Goal: Information Seeking & Learning: Find specific fact

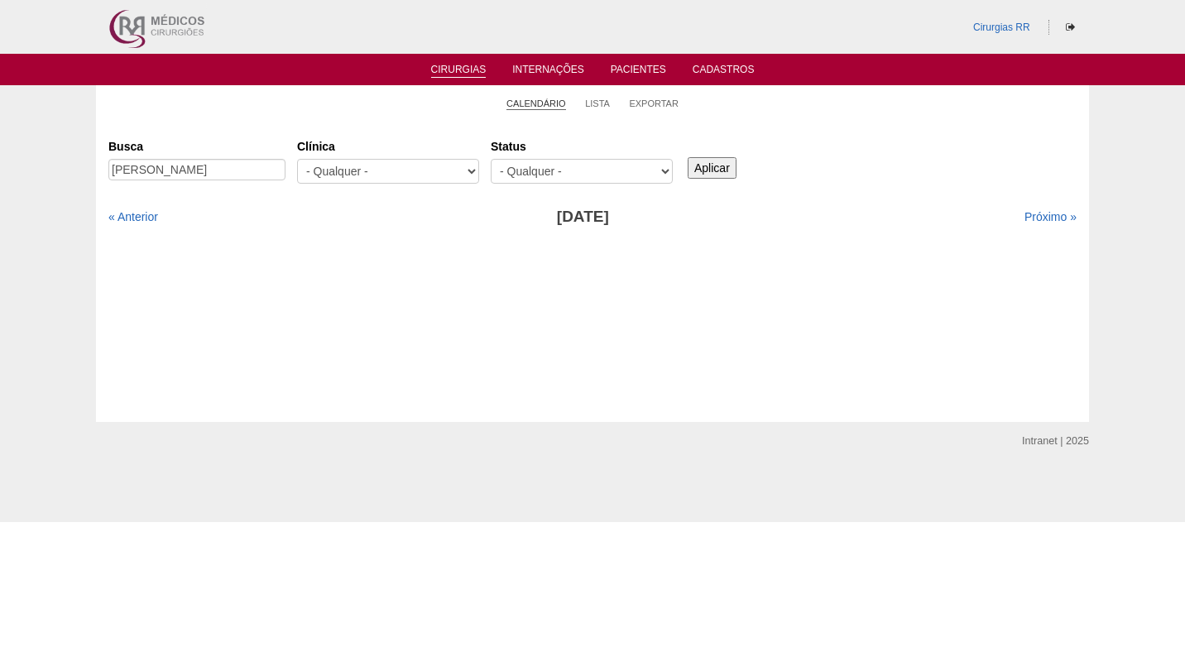
click at [535, 105] on link "Calendário" at bounding box center [537, 104] width 60 height 12
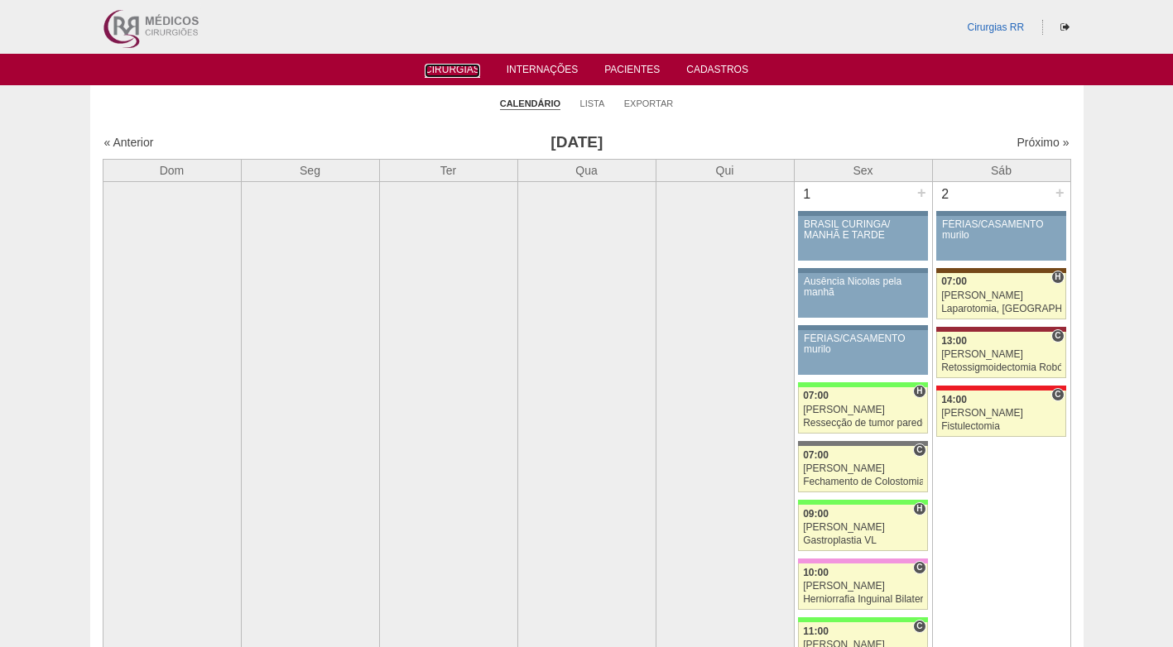
click at [463, 68] on link "Cirurgias" at bounding box center [452, 71] width 55 height 14
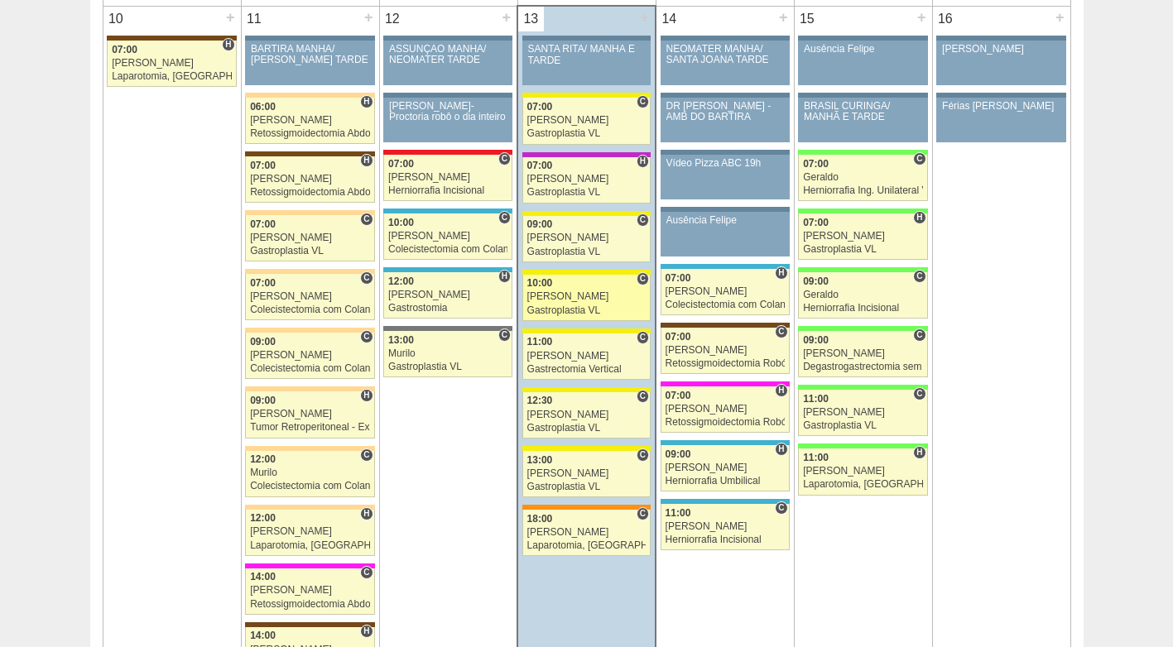
scroll to position [1904, 0]
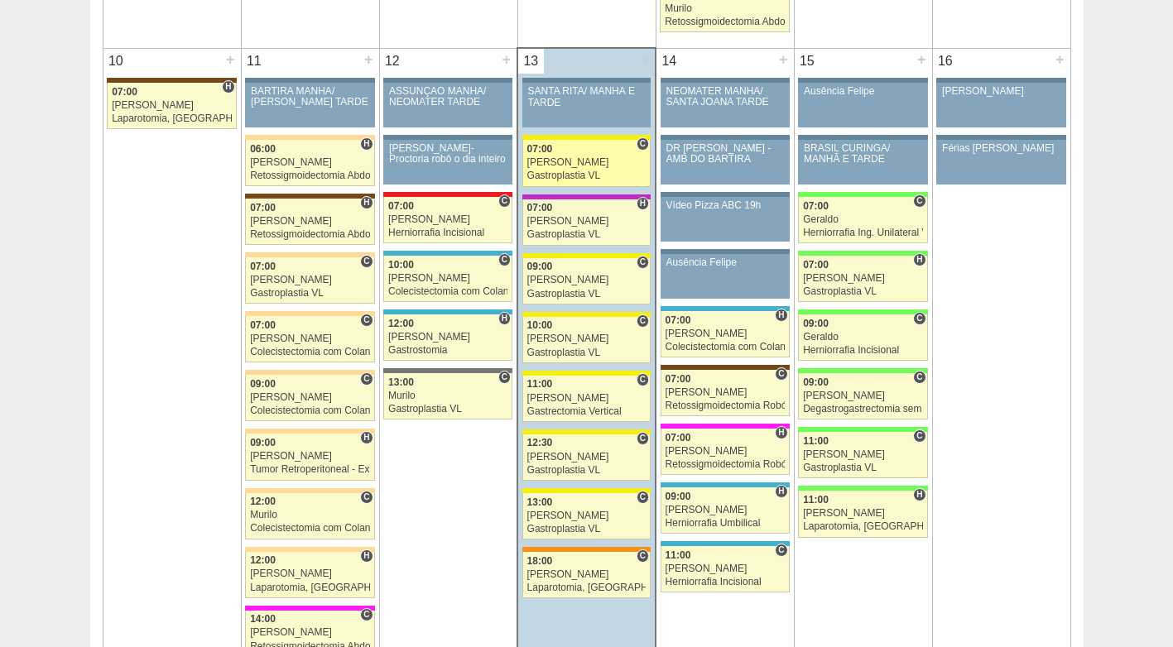
click at [574, 175] on div "Gastroplastia VL" at bounding box center [586, 175] width 119 height 11
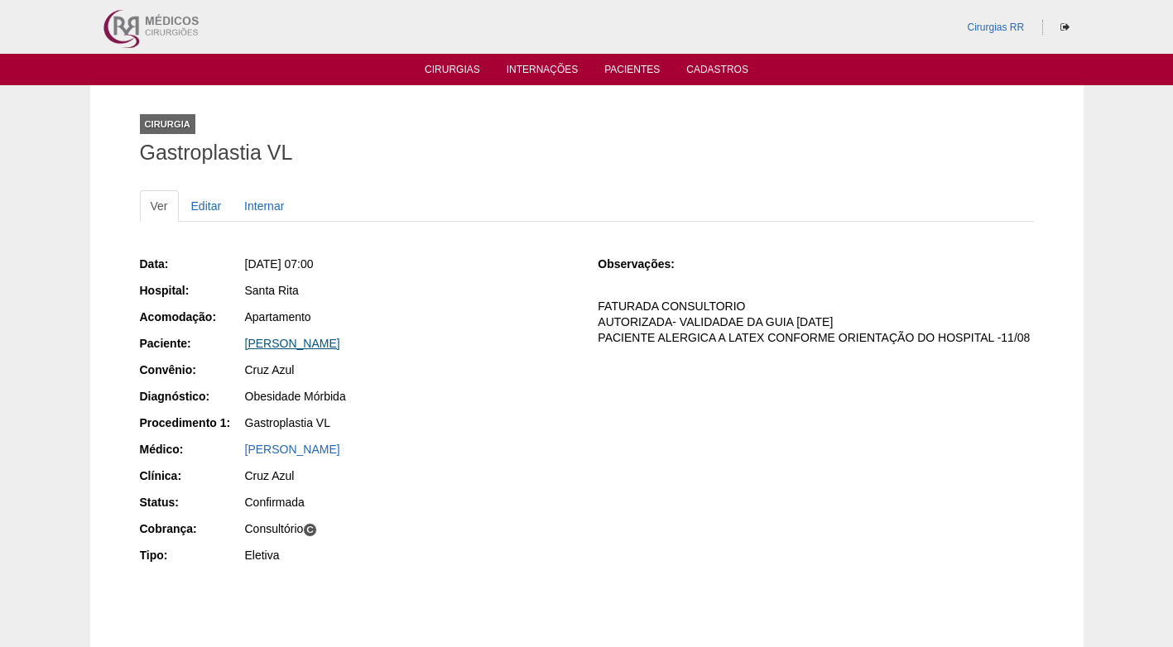
click at [334, 341] on link "Vivian Cristine Gomes Juca" at bounding box center [292, 343] width 95 height 13
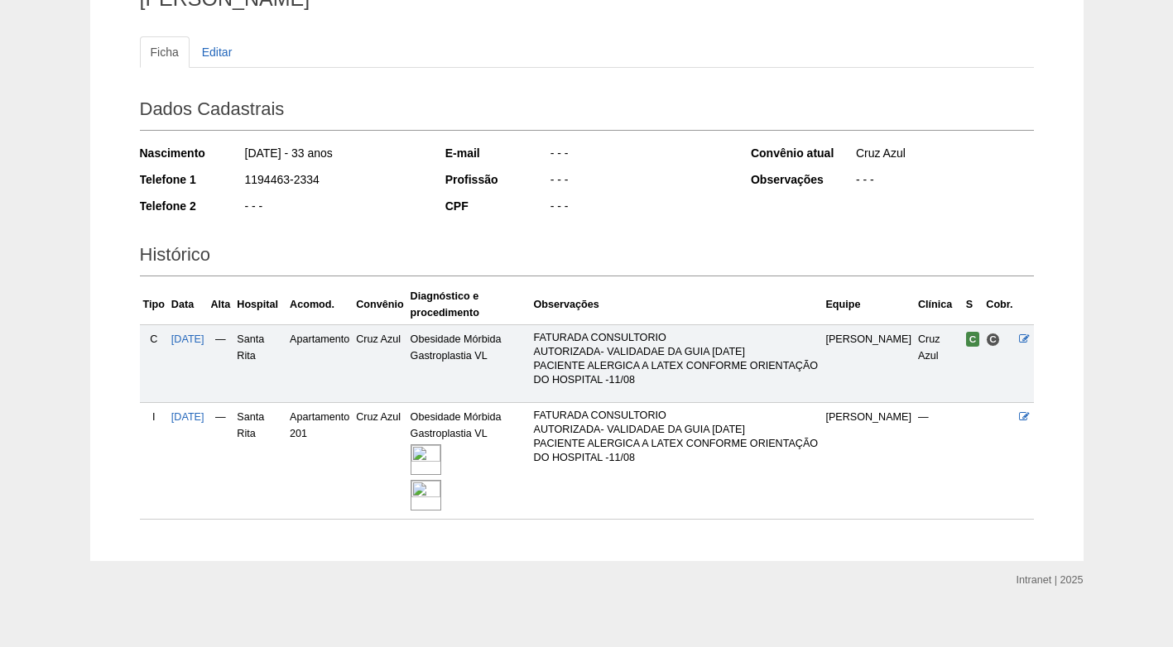
scroll to position [168, 0]
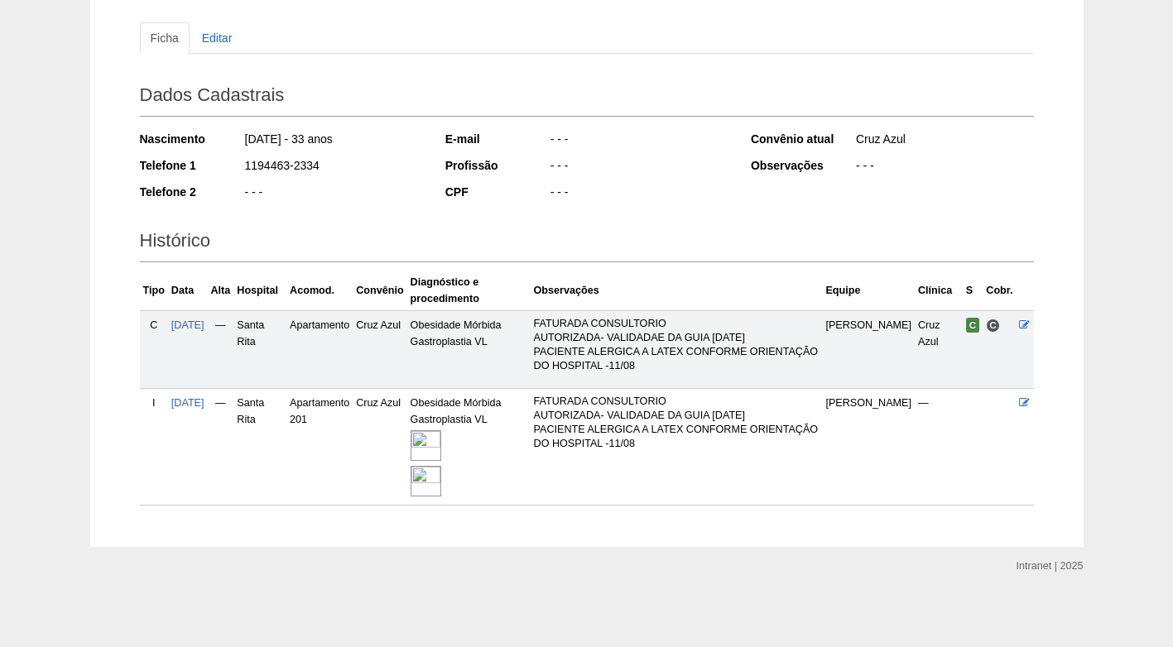
click at [435, 443] on img at bounding box center [426, 445] width 31 height 31
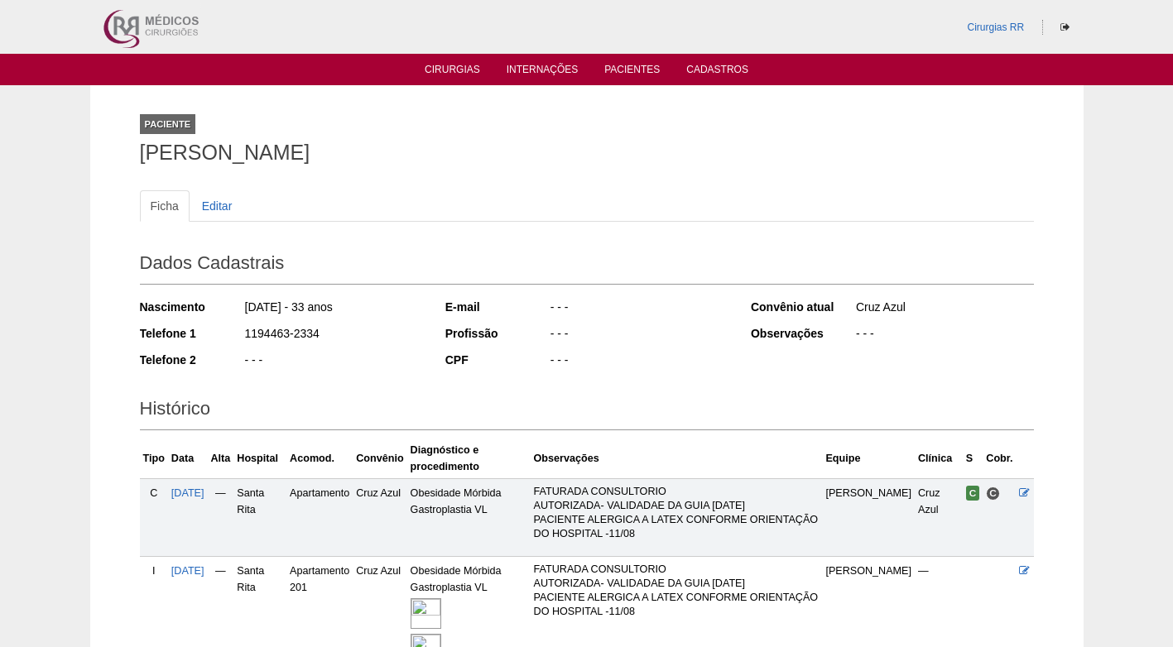
drag, startPoint x: 318, startPoint y: 334, endPoint x: 223, endPoint y: 338, distance: 94.4
click at [223, 338] on div "Telefone 1 1194463-2334" at bounding box center [281, 335] width 283 height 21
copy div "1194463-2334"
click at [412, 347] on div "Nascimento [DATE] - 33 anos Telefone 1 1194463-2334 Telefone 2 - - -" at bounding box center [281, 338] width 283 height 91
click at [269, 150] on h1 "[PERSON_NAME]" at bounding box center [587, 152] width 894 height 21
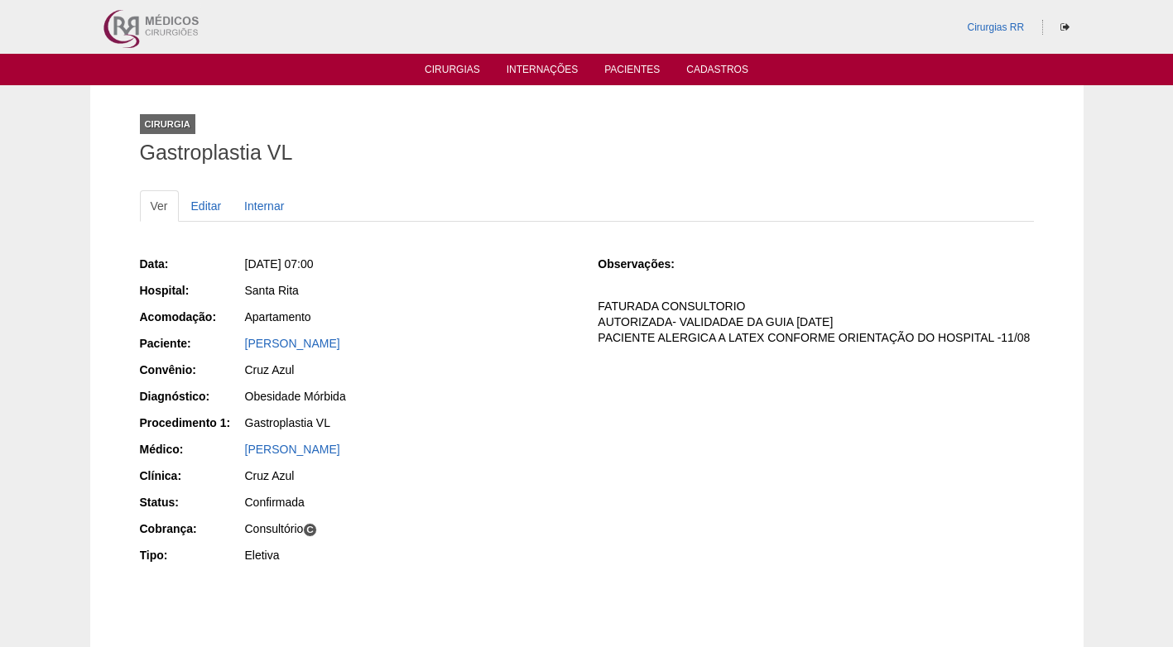
click at [381, 127] on div "Cirurgia Gastroplastia VL" at bounding box center [587, 136] width 894 height 76
click at [506, 316] on div "Apartamento" at bounding box center [410, 317] width 330 height 17
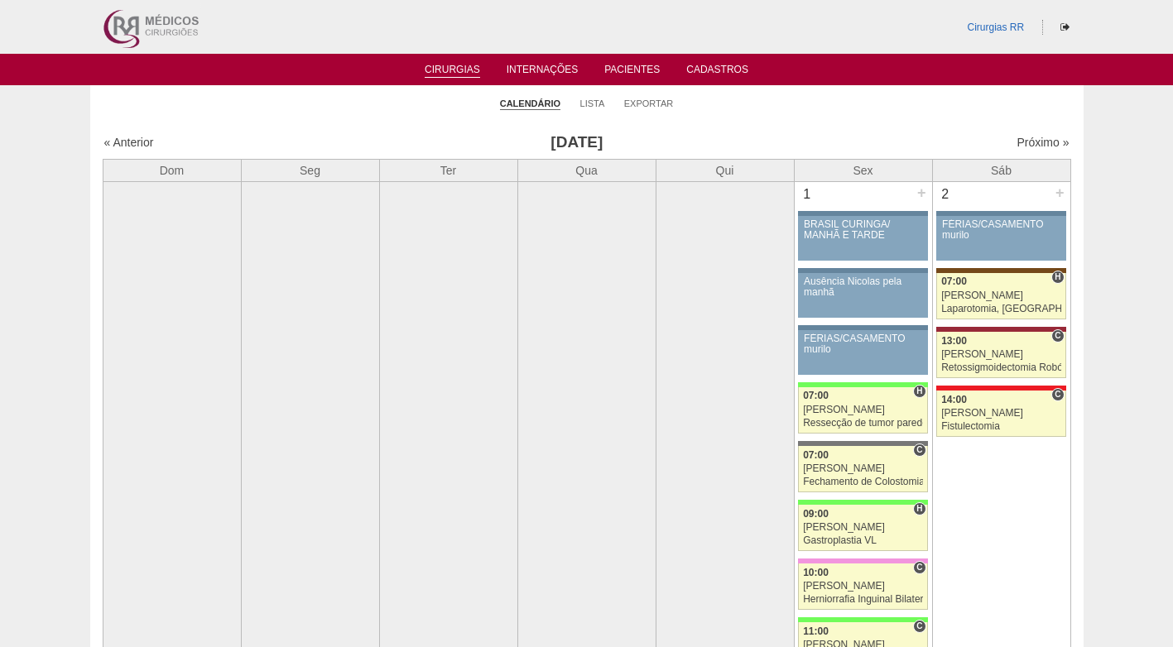
scroll to position [1904, 0]
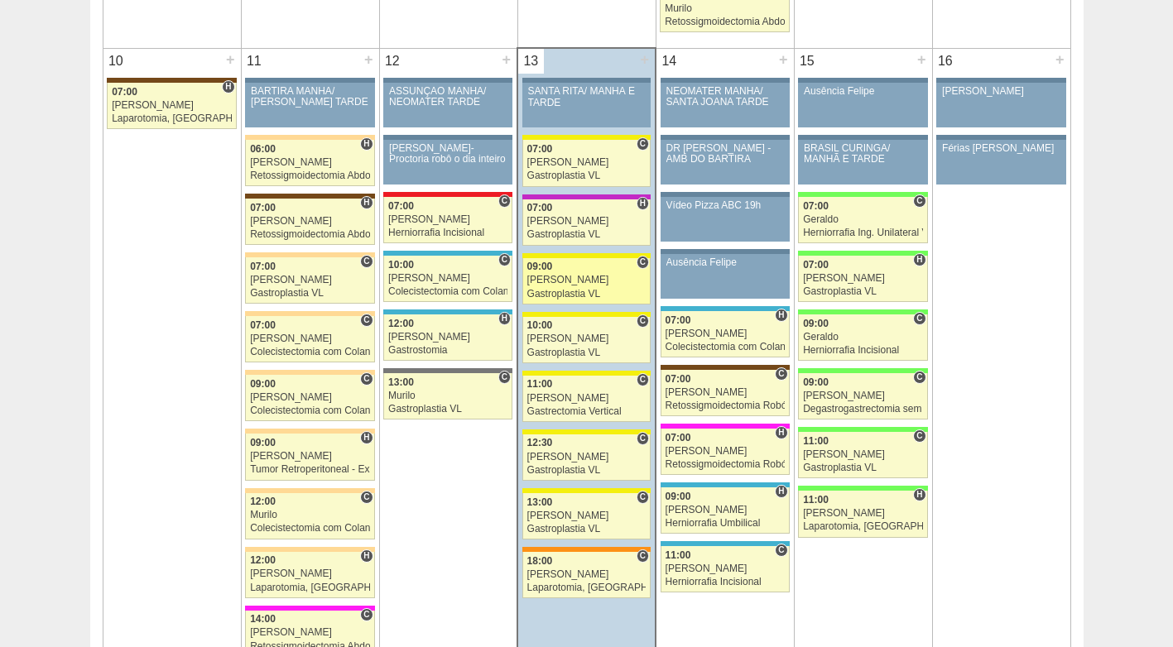
click at [578, 281] on div "[PERSON_NAME]" at bounding box center [586, 280] width 119 height 11
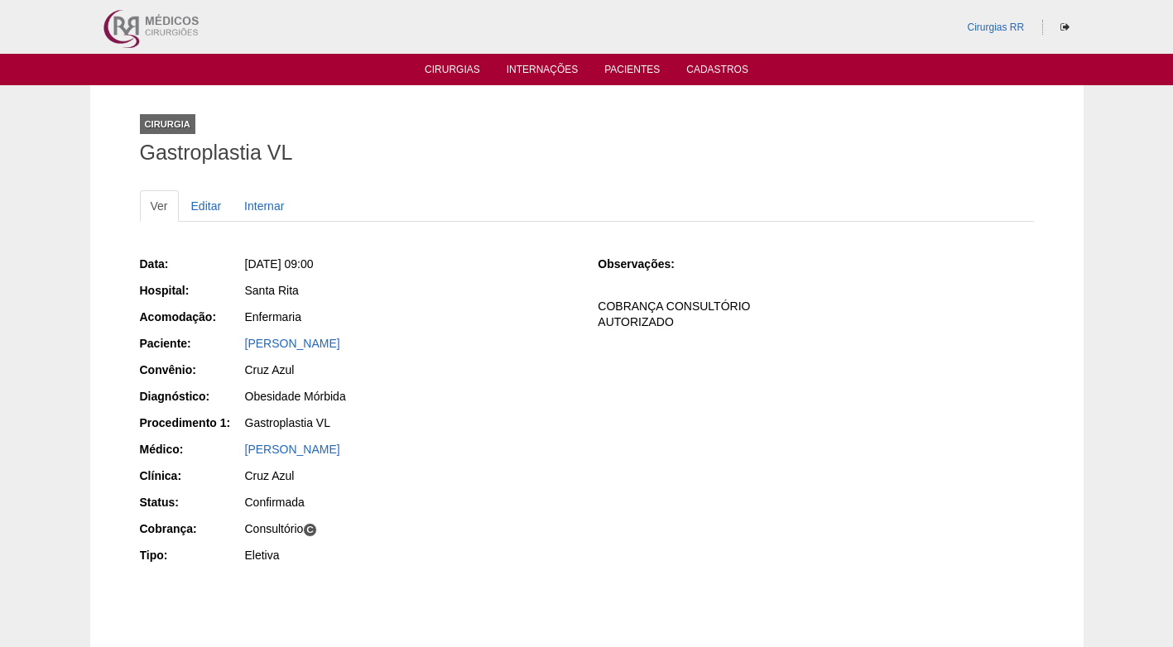
click at [424, 305] on div "Data: [DATE] 09:00 Hospital: [GEOGRAPHIC_DATA] Acomodação: Enfermaria Paciente:…" at bounding box center [357, 412] width 435 height 324
click at [390, 315] on div "Enfermaria" at bounding box center [410, 317] width 330 height 17
click at [318, 342] on link "[PERSON_NAME]" at bounding box center [292, 343] width 95 height 13
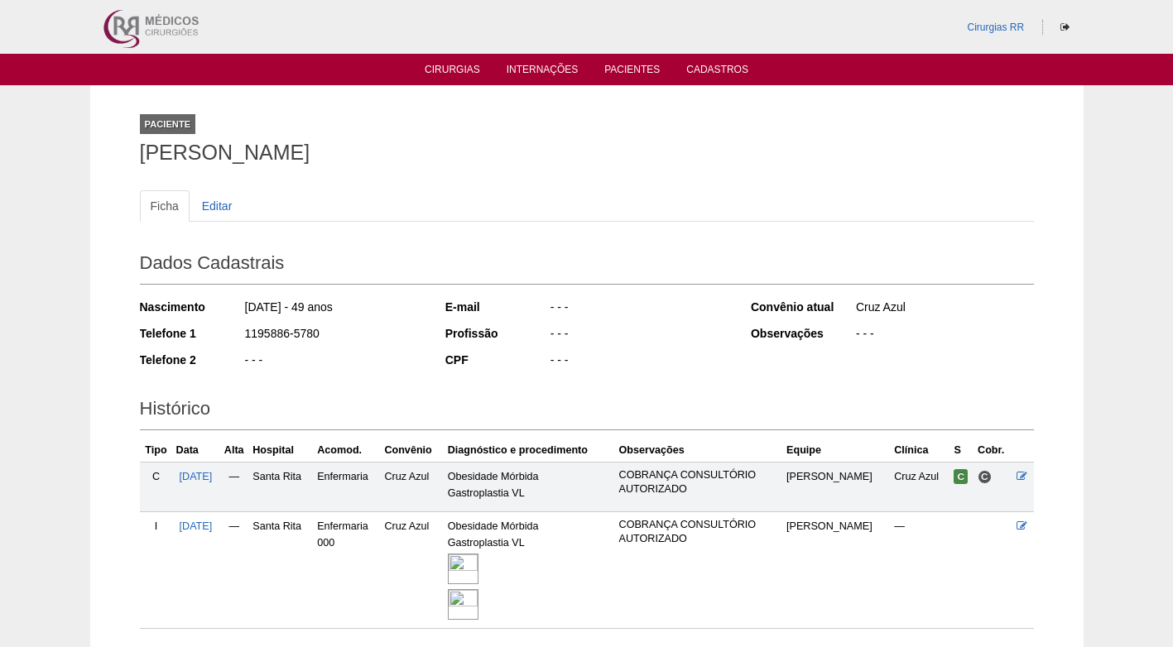
drag, startPoint x: 334, startPoint y: 330, endPoint x: 243, endPoint y: 332, distance: 91.9
click at [242, 332] on div "Telefone 1 1195886-5780" at bounding box center [281, 335] width 283 height 21
copy div "1195886-5780"
click at [381, 334] on div "1195886-5780" at bounding box center [333, 335] width 180 height 21
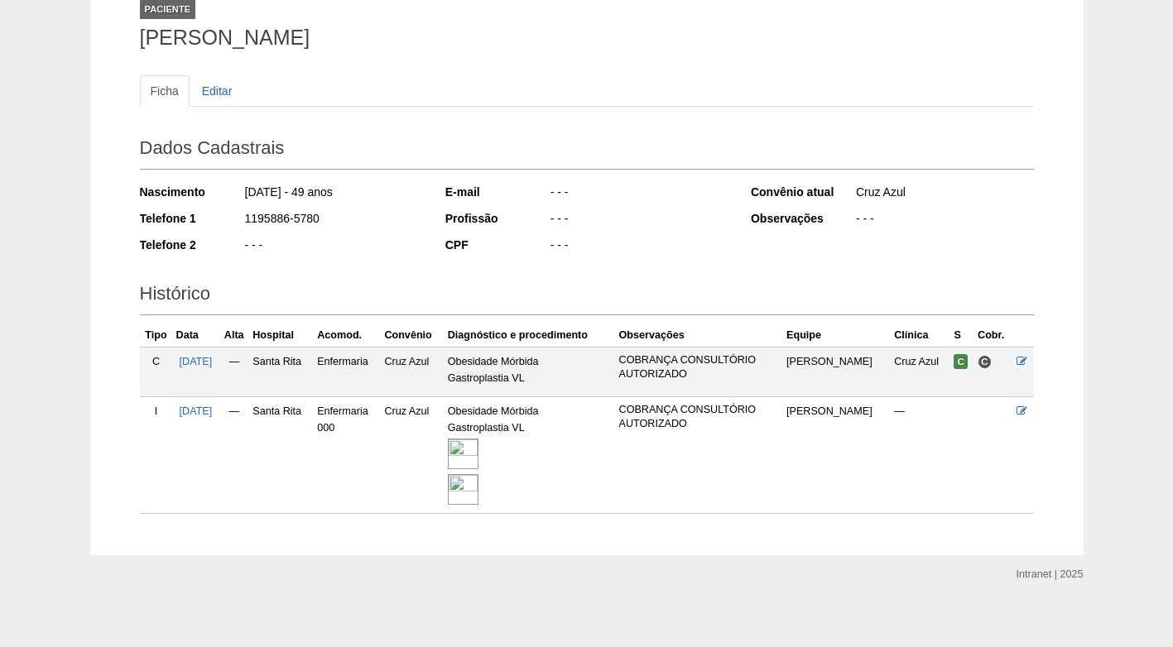
scroll to position [123, 0]
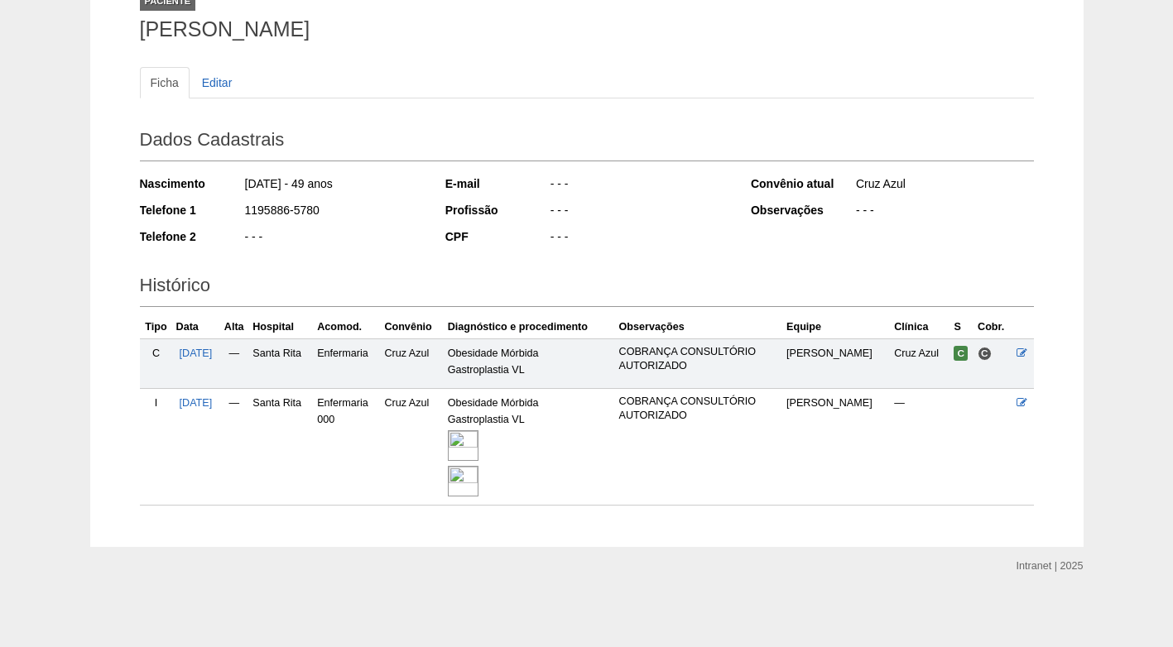
click at [478, 444] on img at bounding box center [463, 445] width 31 height 31
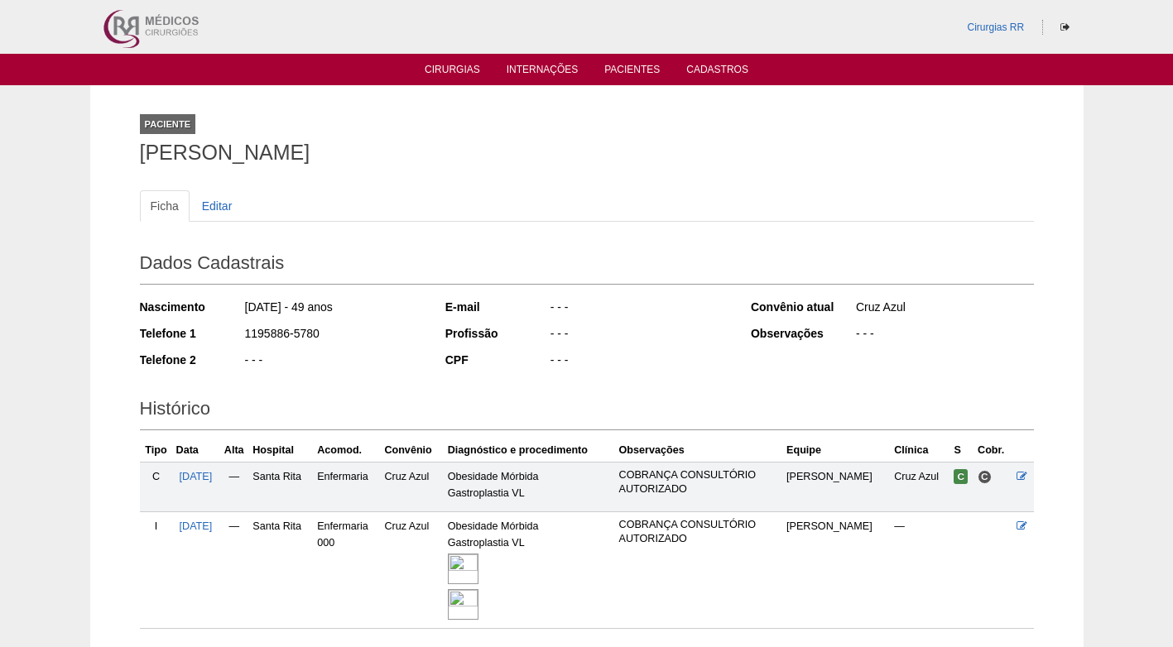
click at [397, 194] on ul "Ficha Editar" at bounding box center [587, 205] width 894 height 31
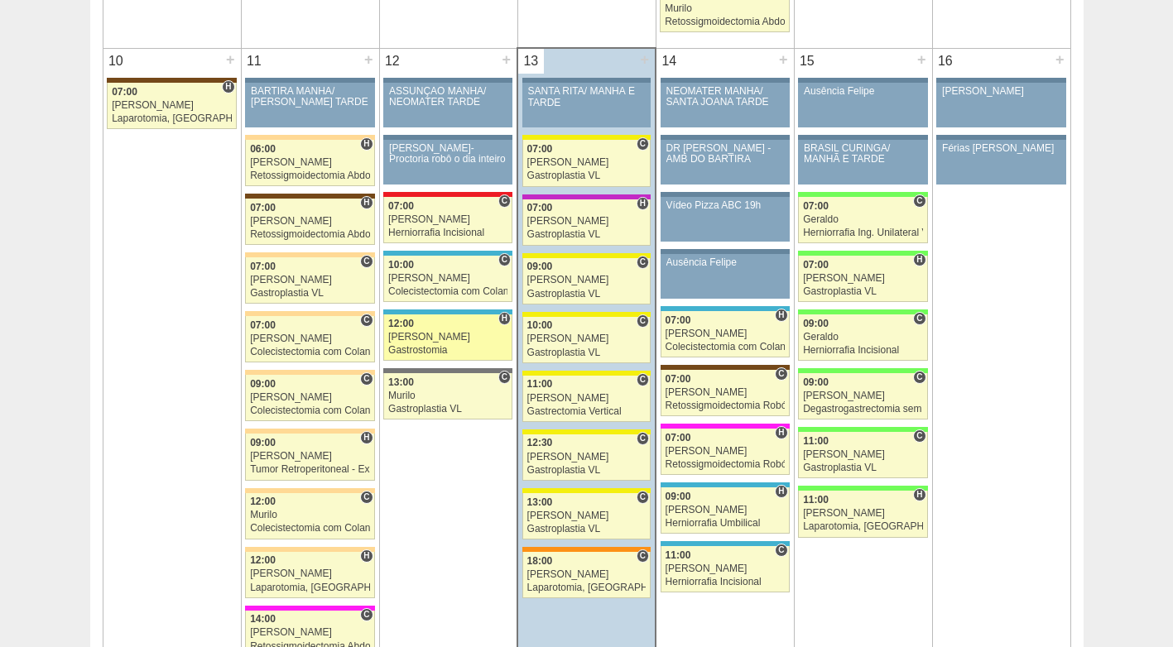
scroll to position [1904, 0]
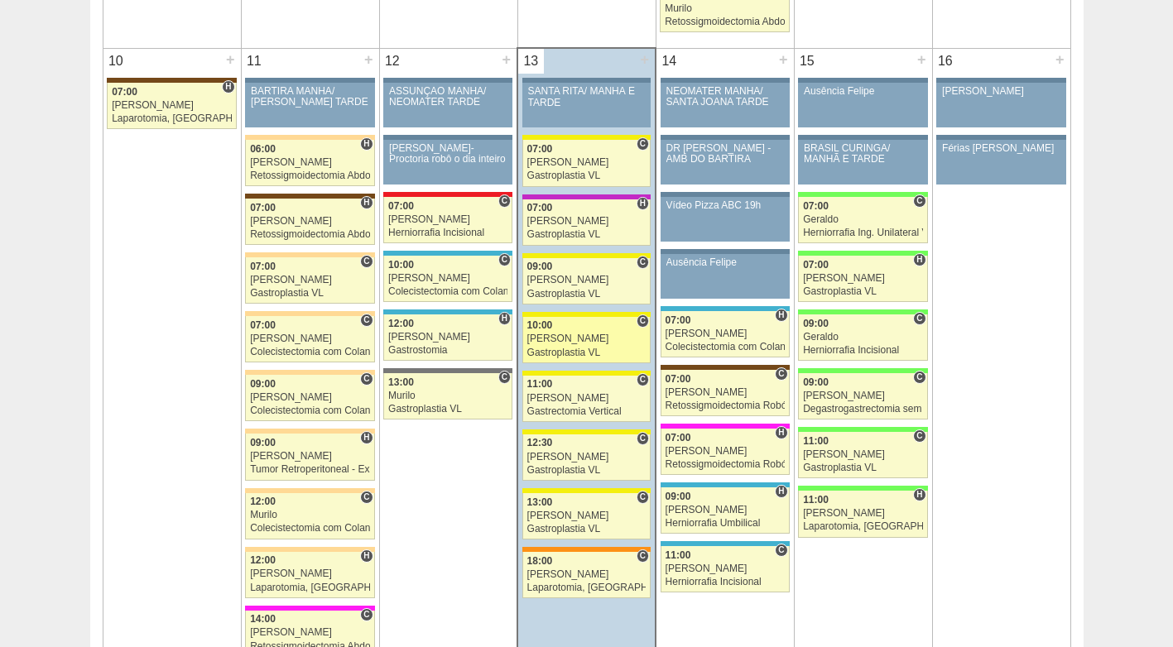
click at [567, 332] on link "87341 Paulo Regina C 10:00 Paulo Regina Gastroplastia VL Hospital Santa Rita Cr…" at bounding box center [586, 340] width 128 height 46
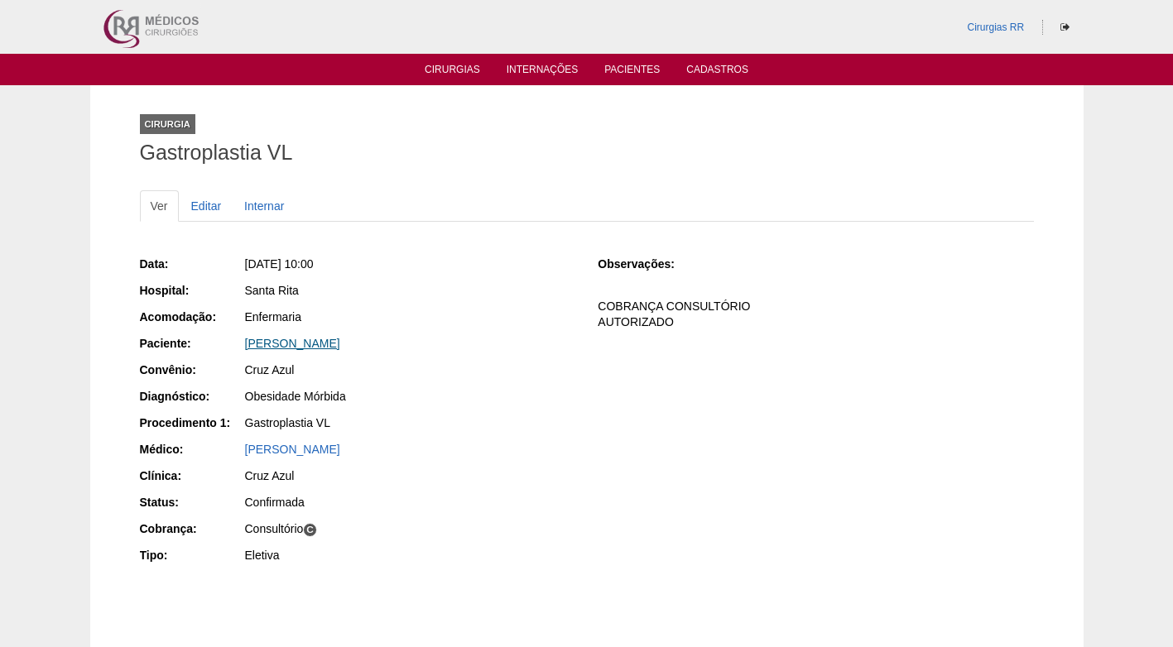
click at [295, 340] on link "[PERSON_NAME]" at bounding box center [292, 343] width 95 height 13
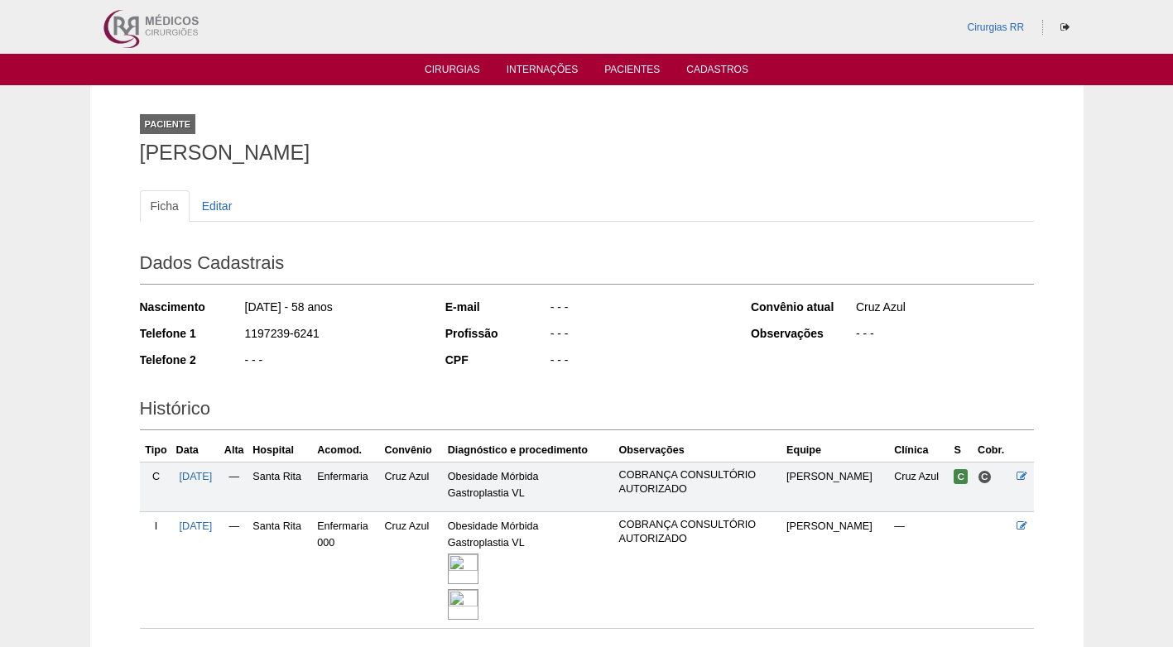
drag, startPoint x: 299, startPoint y: 331, endPoint x: 243, endPoint y: 331, distance: 56.3
click at [243, 331] on div "Telefone 1 1197239-6241" at bounding box center [281, 335] width 283 height 21
copy div "1197239-6241"
click at [387, 331] on div "1197239-6241" at bounding box center [333, 335] width 180 height 21
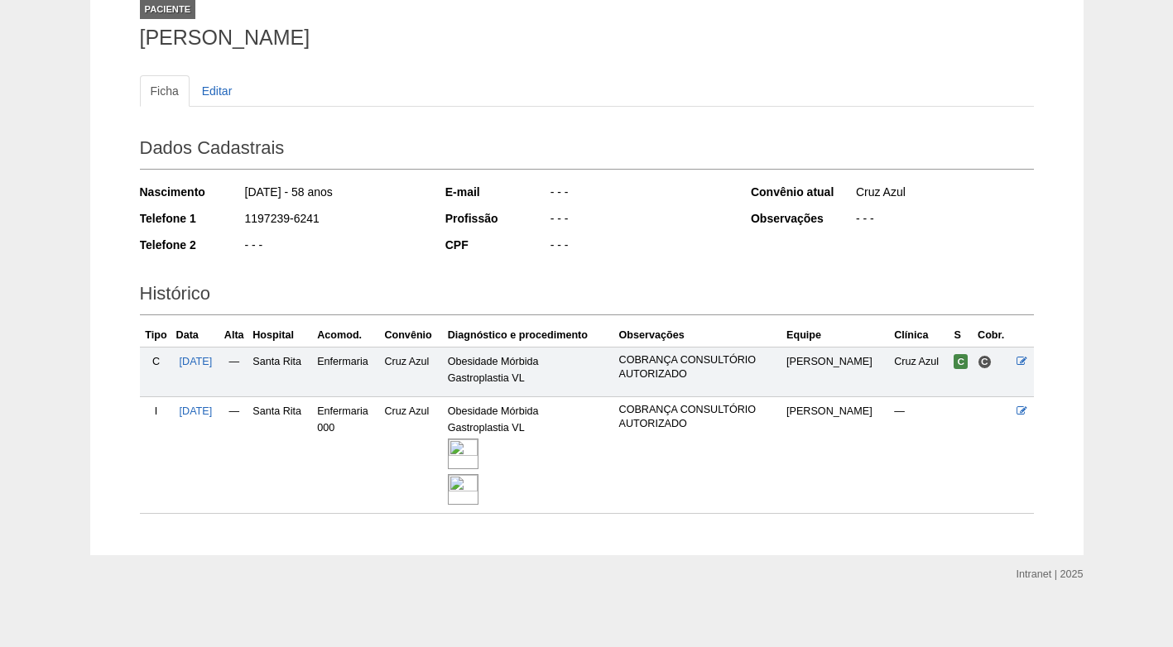
scroll to position [123, 0]
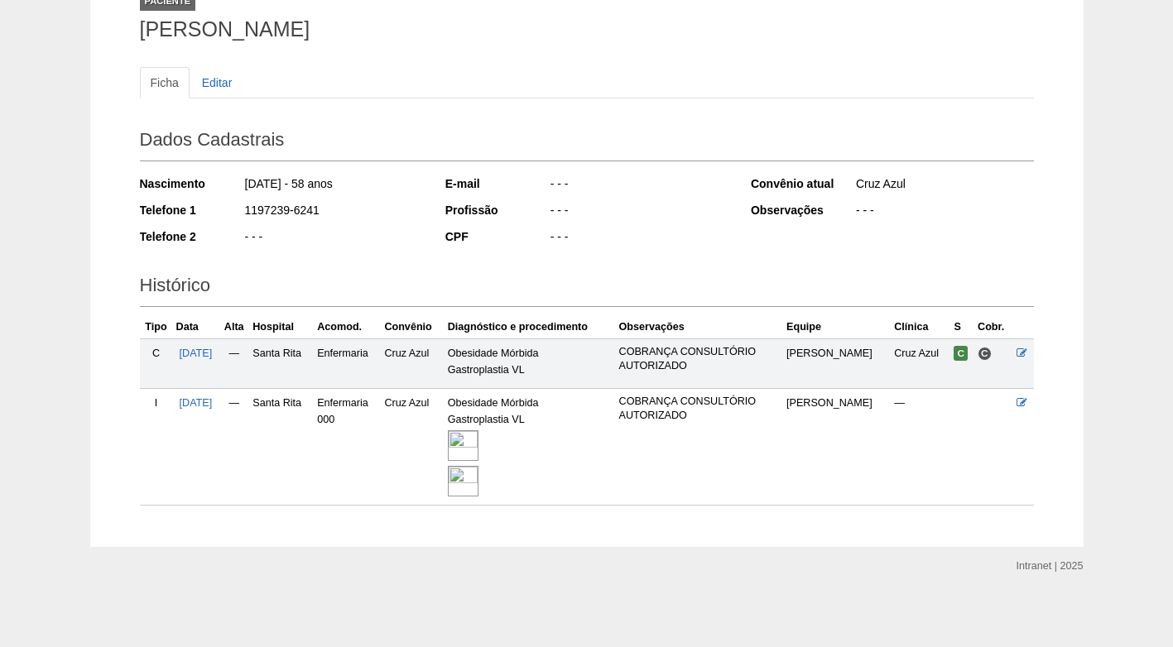
click at [478, 445] on img at bounding box center [463, 445] width 31 height 31
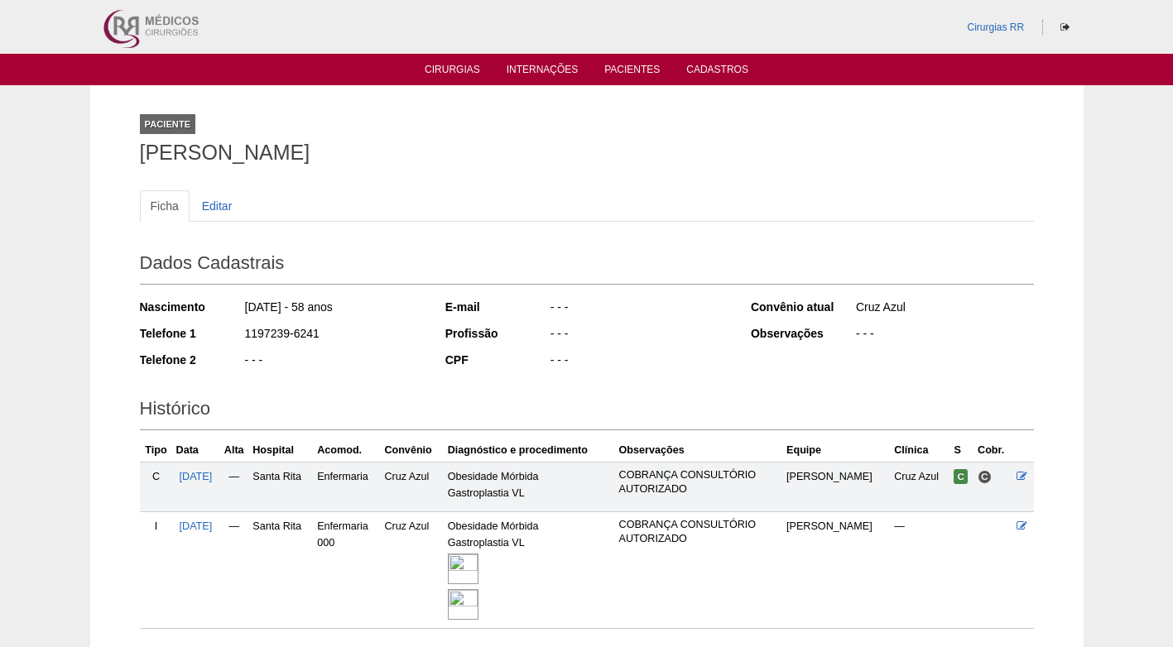
click at [324, 195] on ul "Ficha Editar" at bounding box center [587, 205] width 894 height 31
click at [334, 257] on h2 "Dados Cadastrais" at bounding box center [587, 266] width 894 height 38
click at [394, 329] on div "1197239-6241" at bounding box center [333, 335] width 180 height 21
click at [292, 180] on div "Ficha Editar Dados Cadastrais Nascimento 09/05/1967 - 58 anos Telefone 1 119723…" at bounding box center [587, 401] width 894 height 455
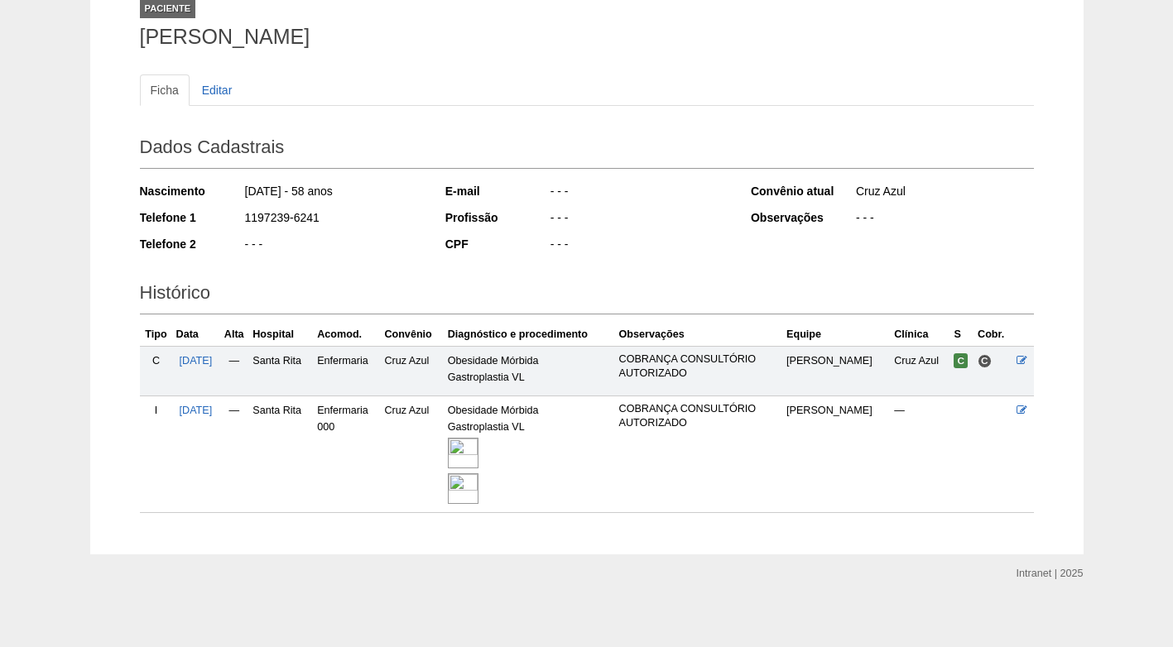
scroll to position [123, 0]
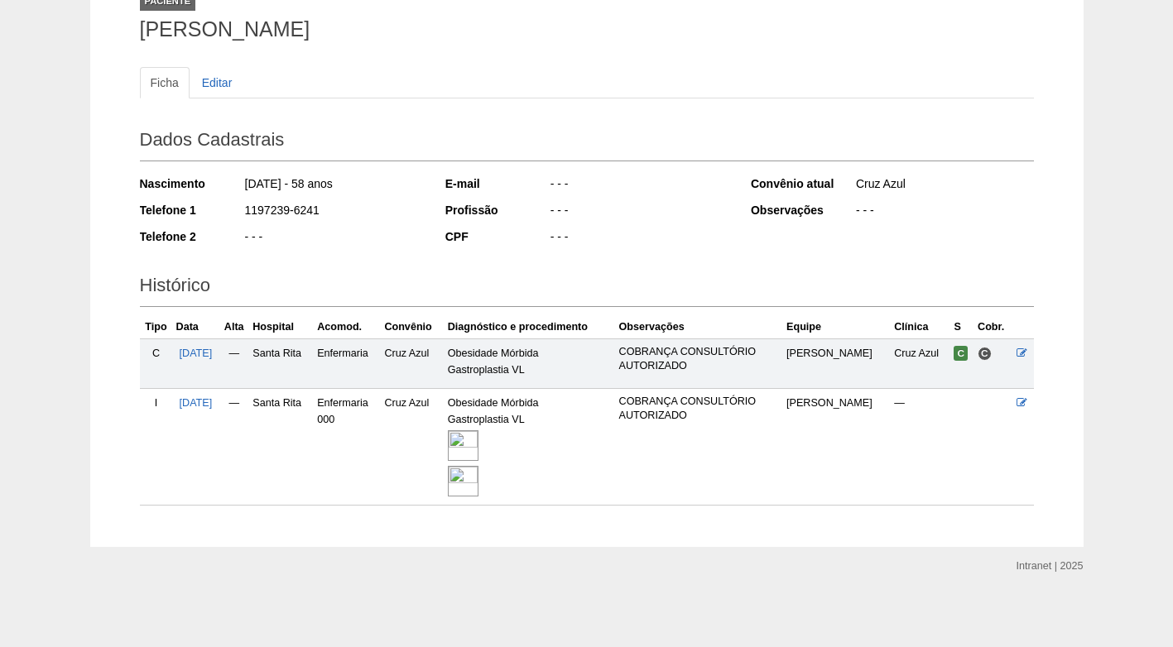
click at [478, 440] on img at bounding box center [463, 445] width 31 height 31
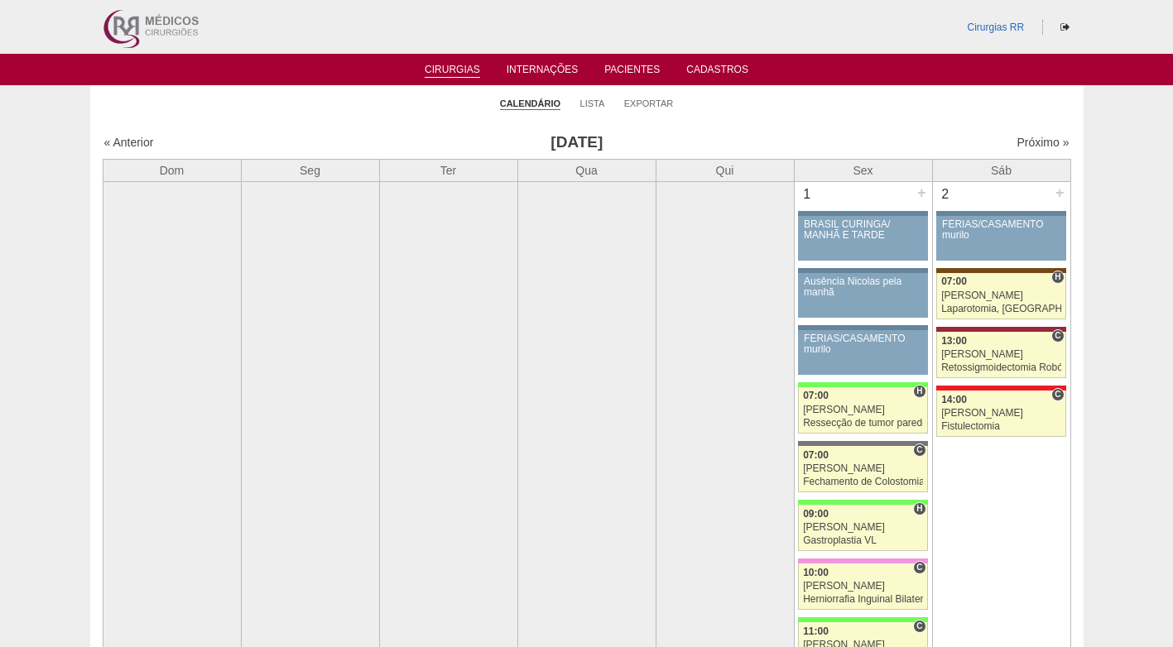
scroll to position [1904, 0]
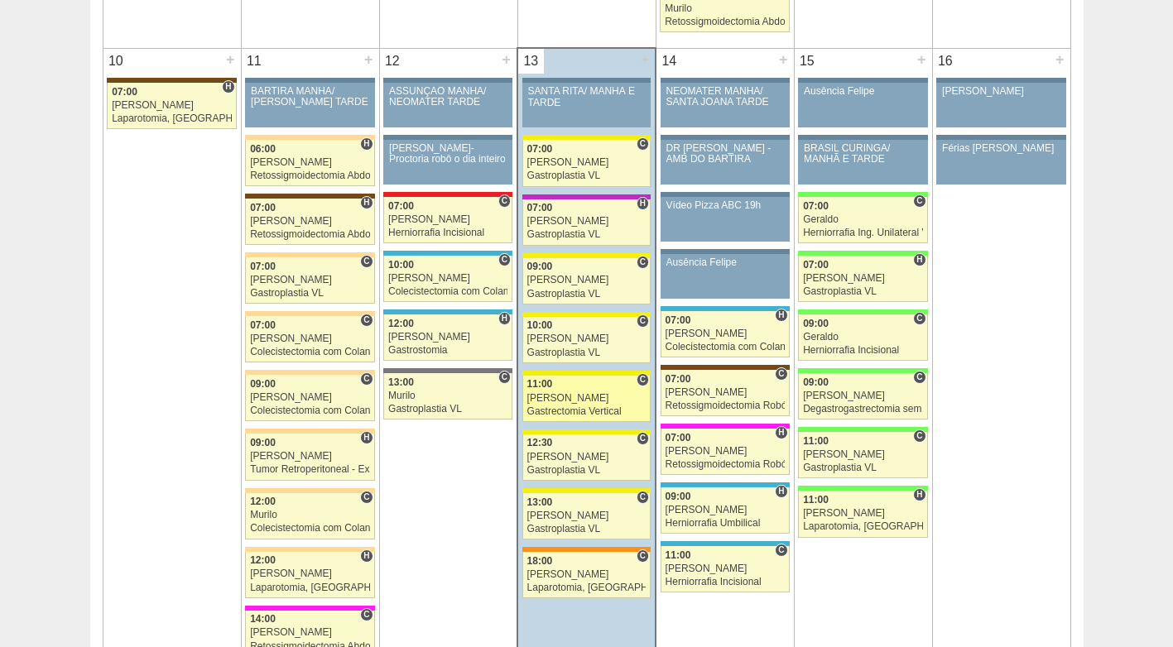
click at [582, 401] on div "[PERSON_NAME]" at bounding box center [586, 398] width 119 height 11
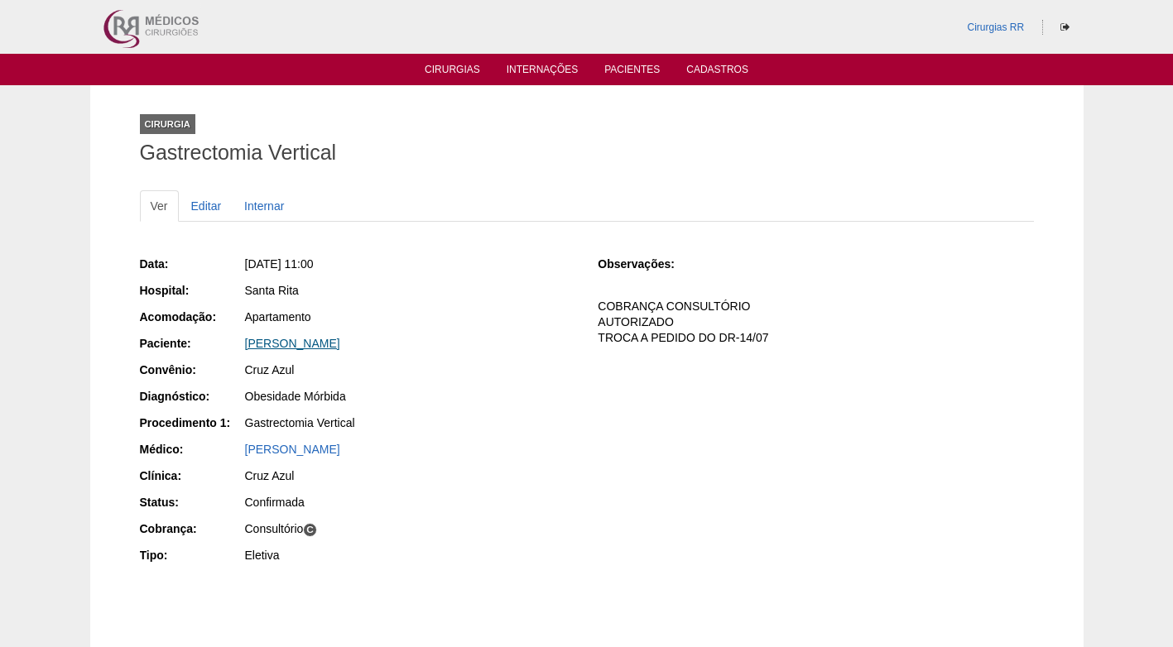
click at [319, 345] on link "[PERSON_NAME]" at bounding box center [292, 343] width 95 height 13
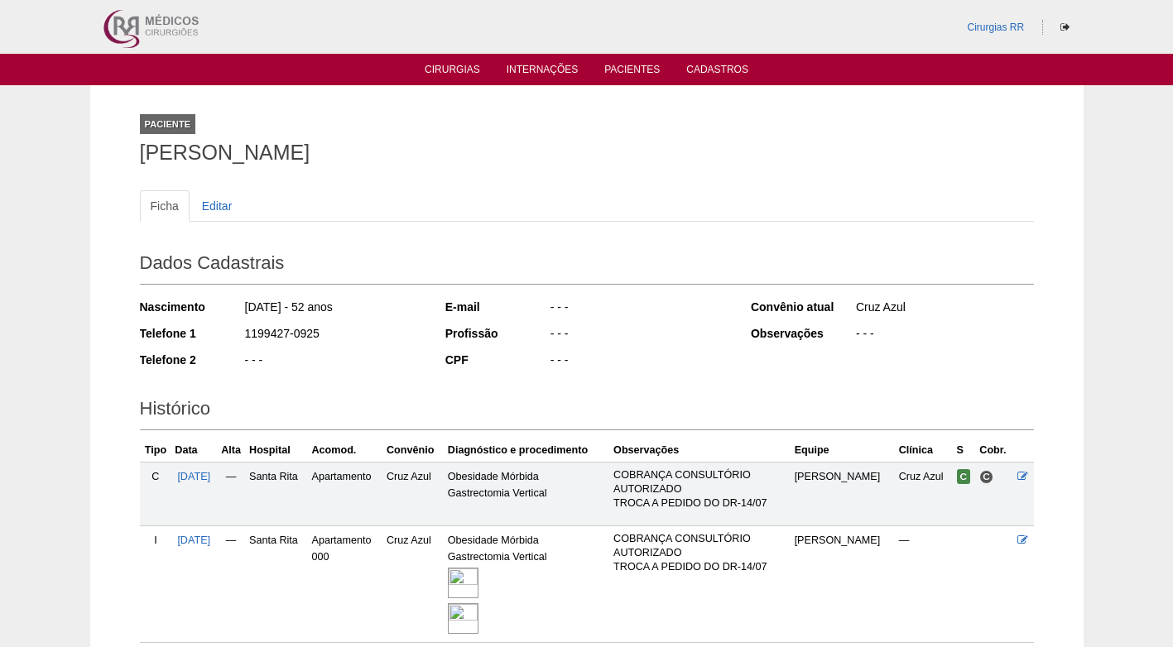
drag, startPoint x: 276, startPoint y: 333, endPoint x: 226, endPoint y: 333, distance: 50.5
click at [226, 333] on div "Telefone 1 1199427-0925" at bounding box center [281, 335] width 283 height 21
copy div "1199427-0925"
click at [353, 334] on div "1199427-0925" at bounding box center [333, 335] width 180 height 21
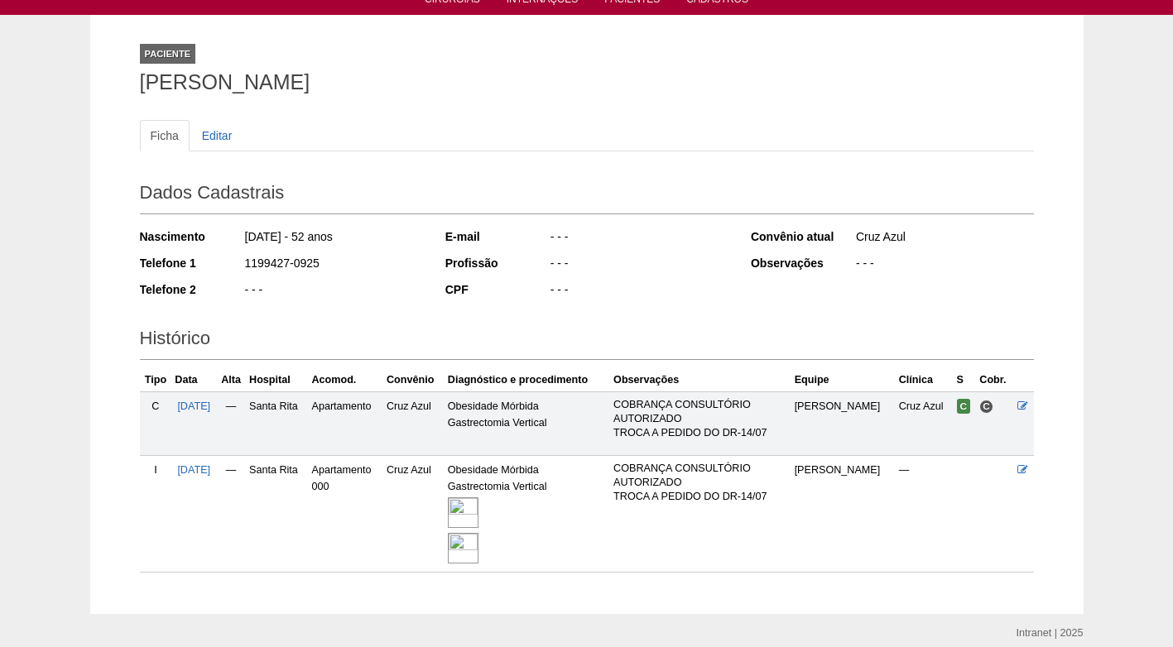
scroll to position [137, 0]
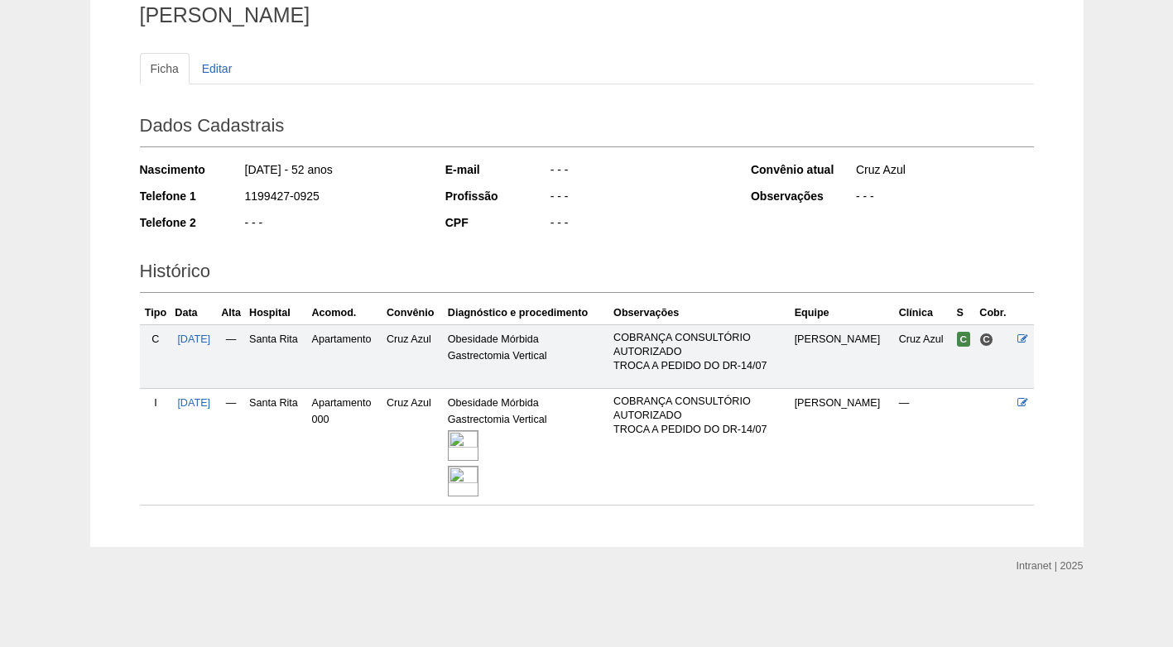
click at [478, 479] on img at bounding box center [463, 481] width 31 height 31
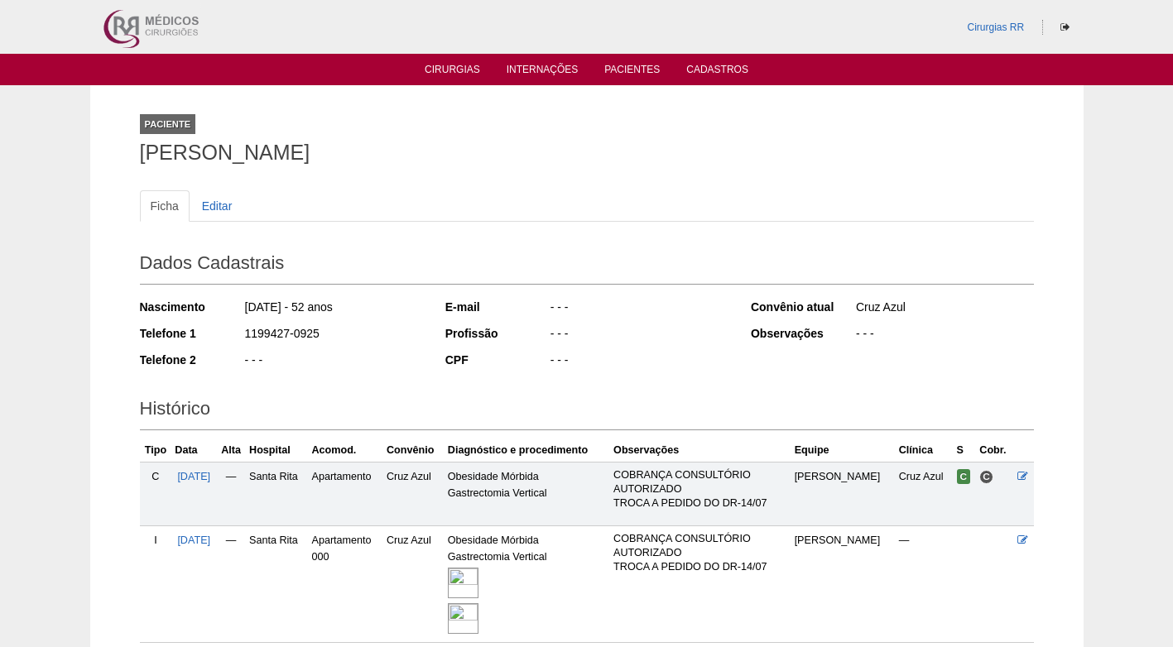
scroll to position [137, 0]
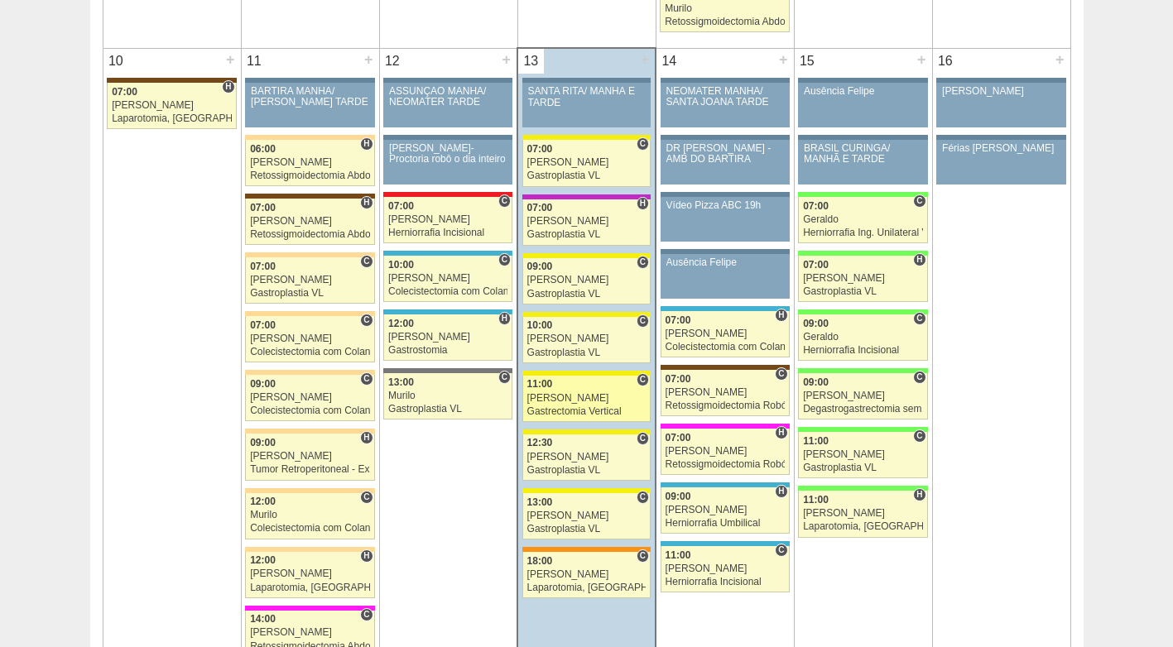
scroll to position [1904, 0]
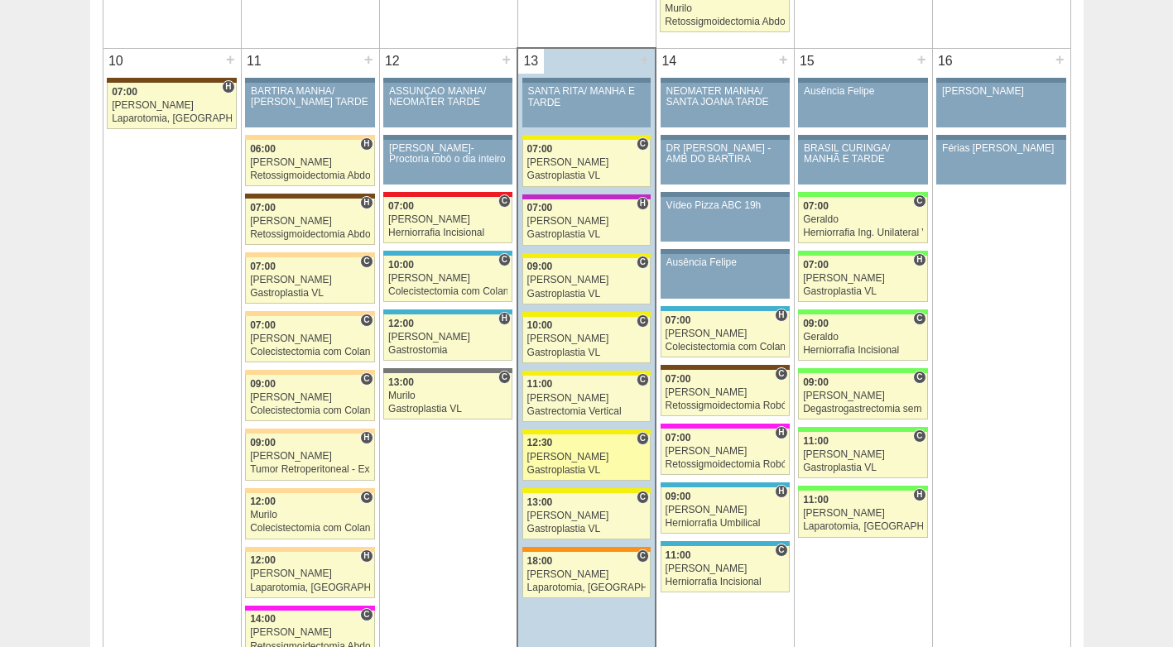
click at [584, 465] on div "Gastroplastia VL" at bounding box center [586, 470] width 119 height 11
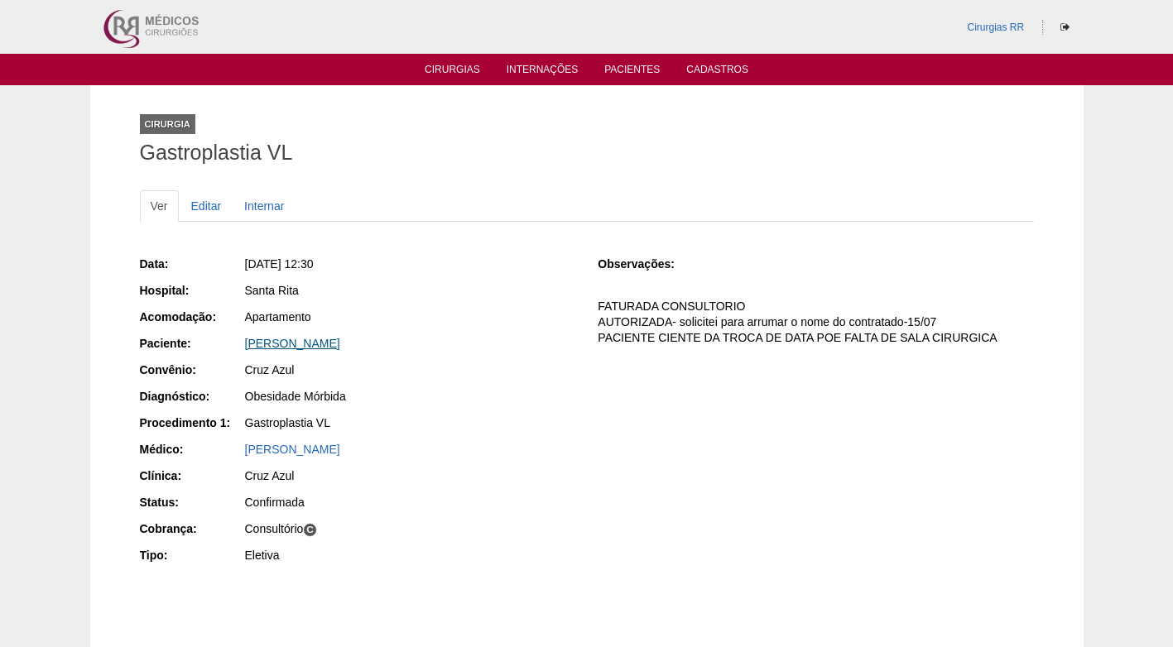
click at [308, 346] on link "[PERSON_NAME]" at bounding box center [292, 343] width 95 height 13
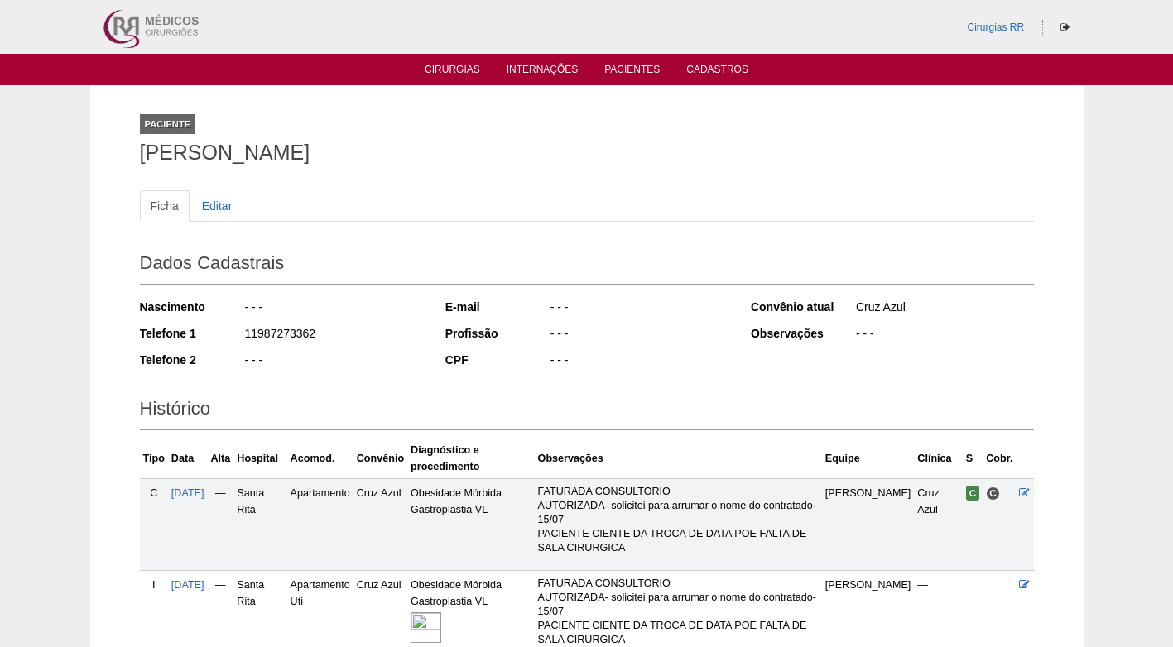
drag, startPoint x: 317, startPoint y: 338, endPoint x: 244, endPoint y: 338, distance: 72.8
click at [244, 338] on div "11987273362" at bounding box center [333, 335] width 180 height 21
copy div "11987273362"
click at [364, 326] on div "11987273362" at bounding box center [333, 335] width 180 height 21
click at [356, 395] on h2 "Histórico" at bounding box center [587, 411] width 894 height 38
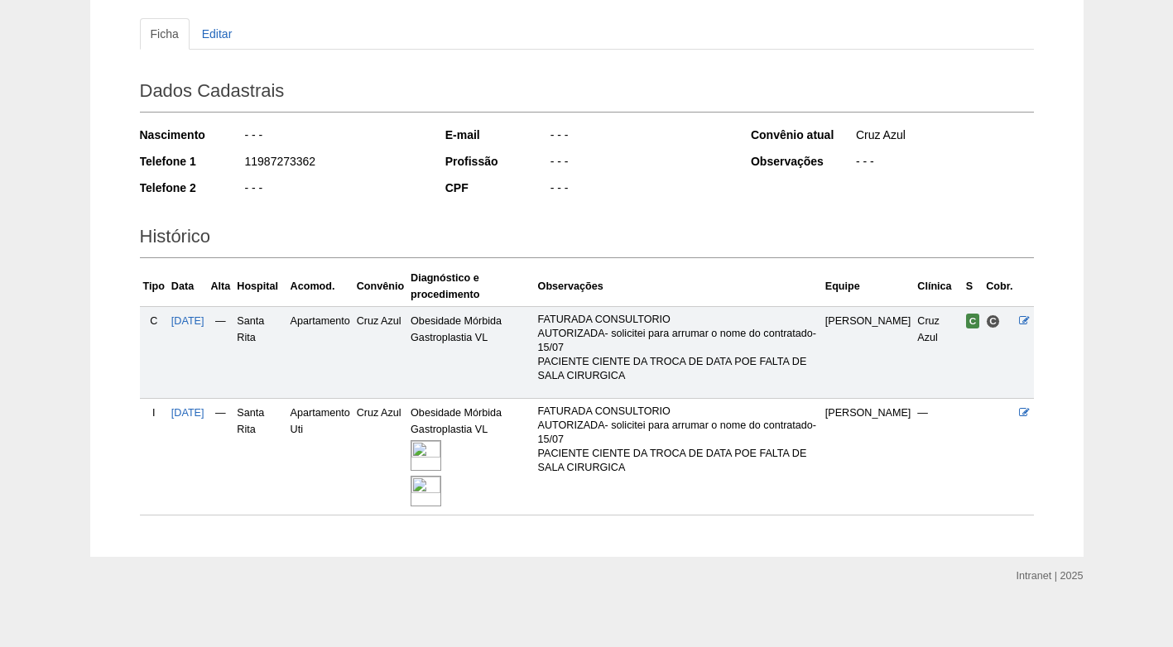
scroll to position [182, 0]
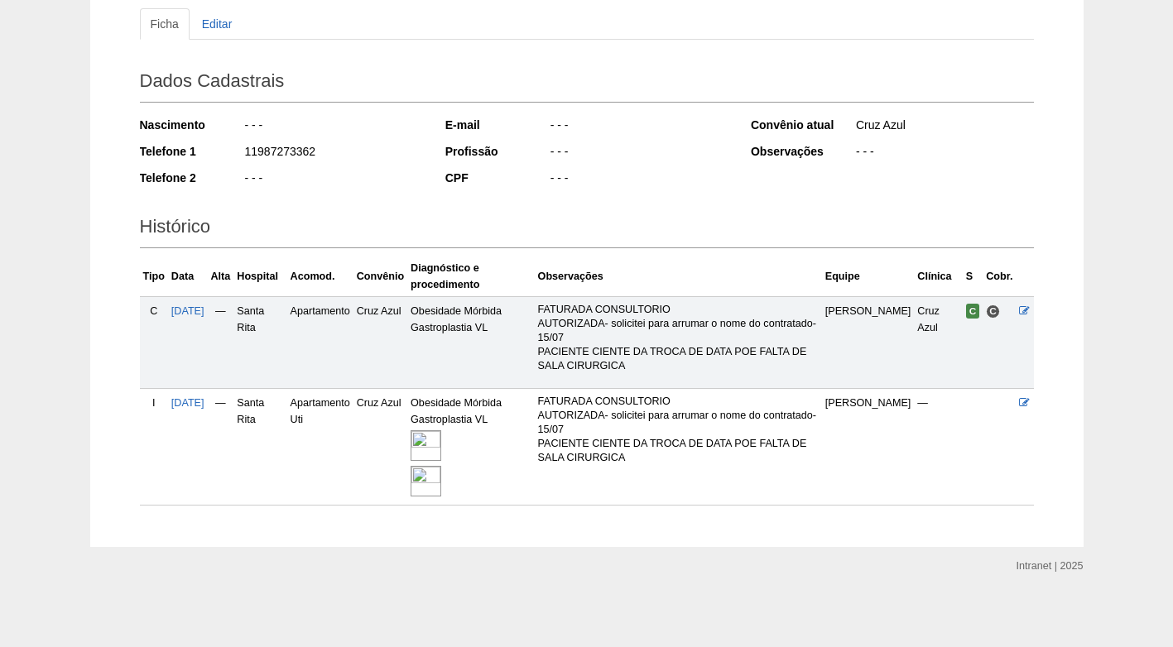
click at [382, 175] on div "- - -" at bounding box center [333, 180] width 180 height 21
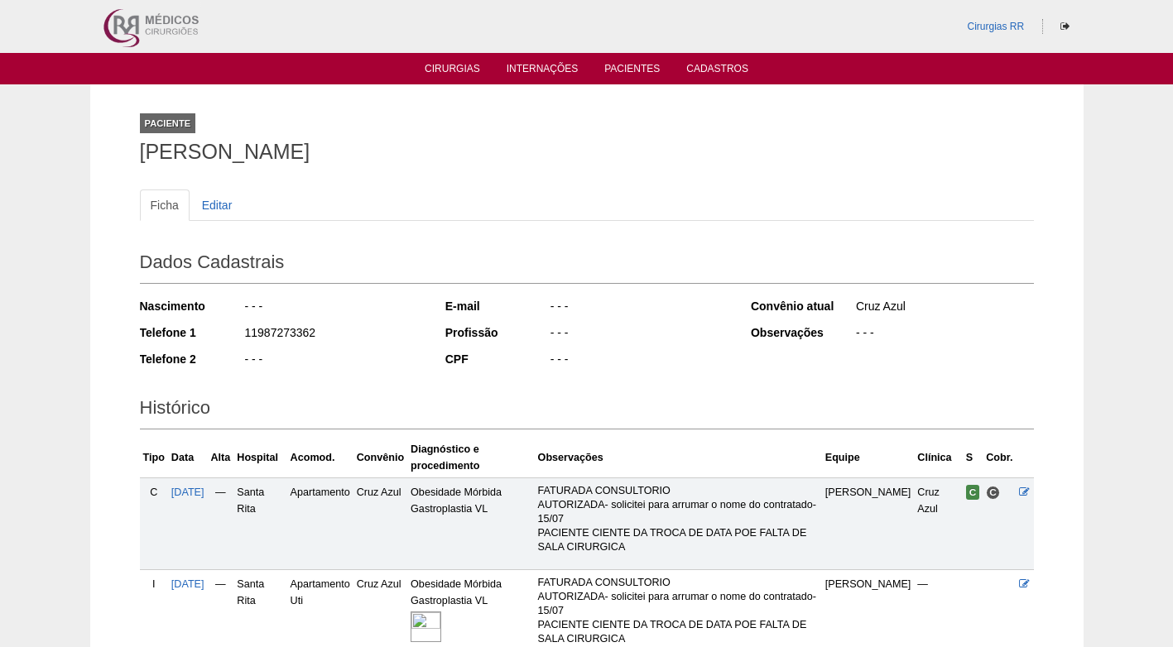
scroll to position [0, 0]
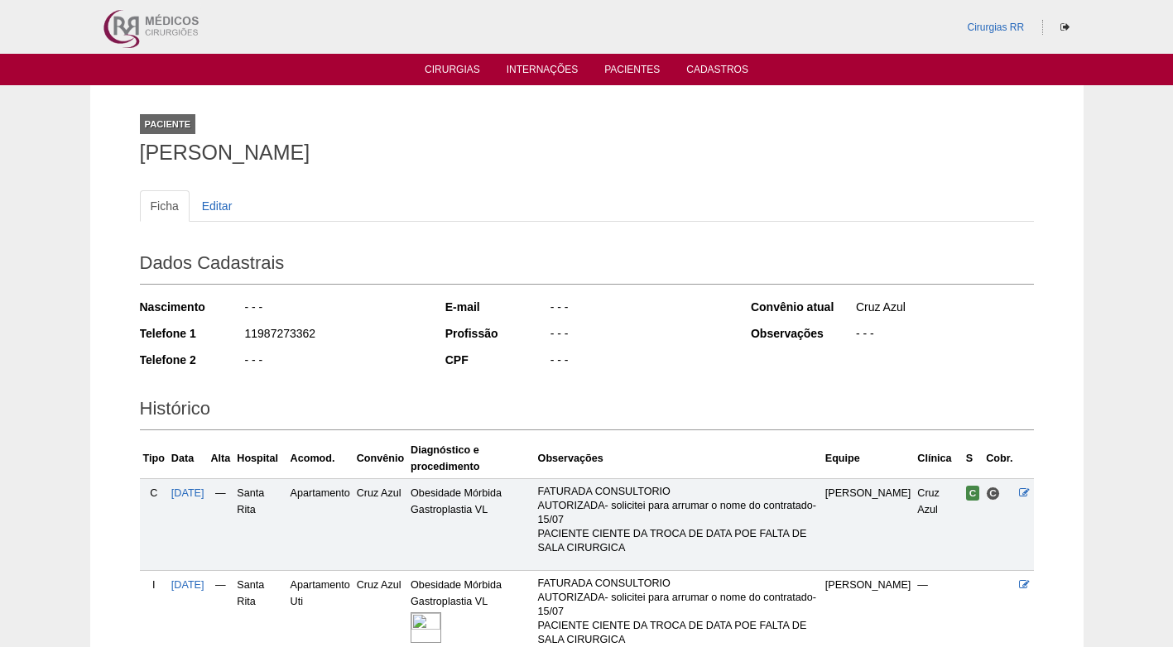
click at [293, 170] on div "Paciente Amanda Dias de Oliveira" at bounding box center [587, 136] width 894 height 76
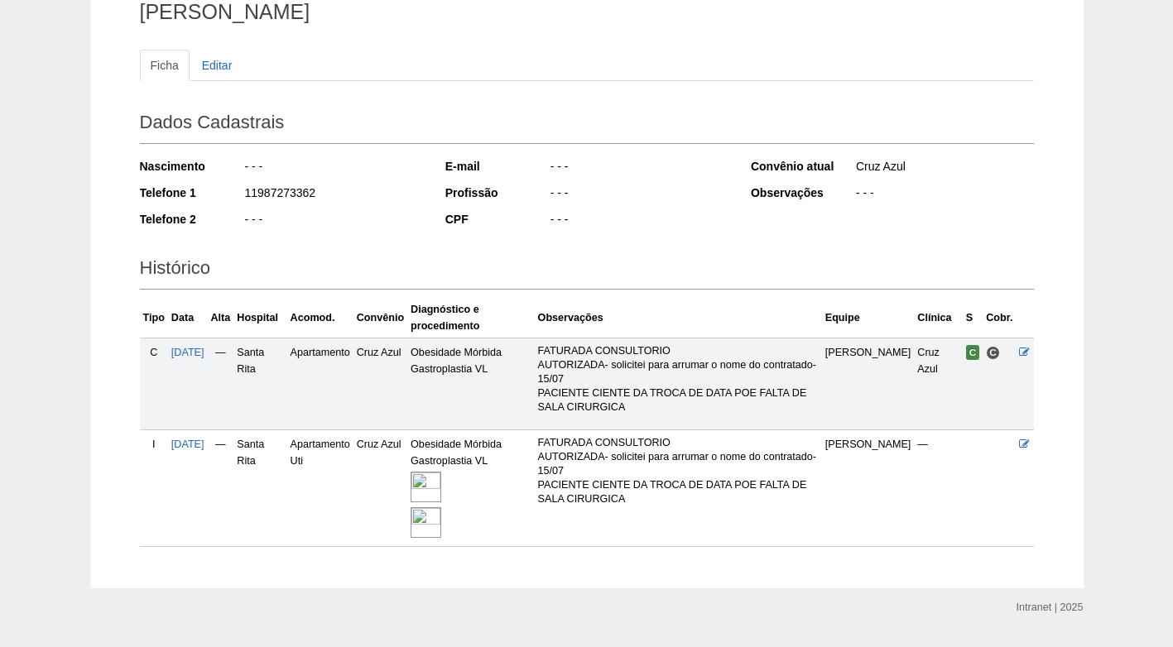
scroll to position [182, 0]
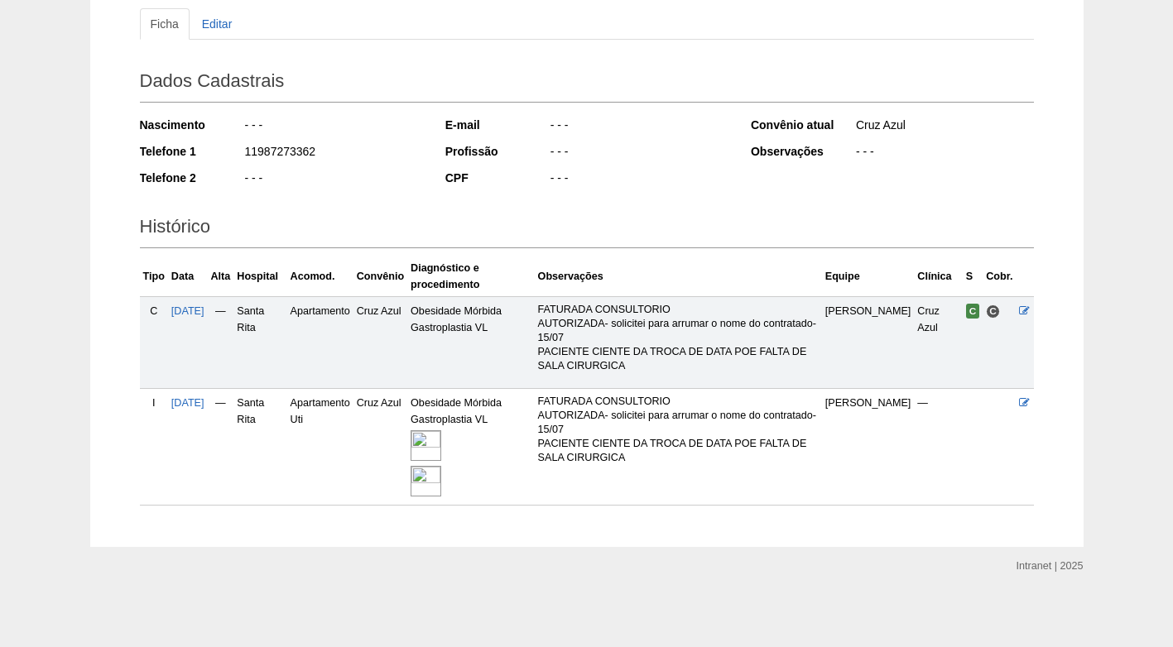
click at [441, 447] on img at bounding box center [426, 445] width 31 height 31
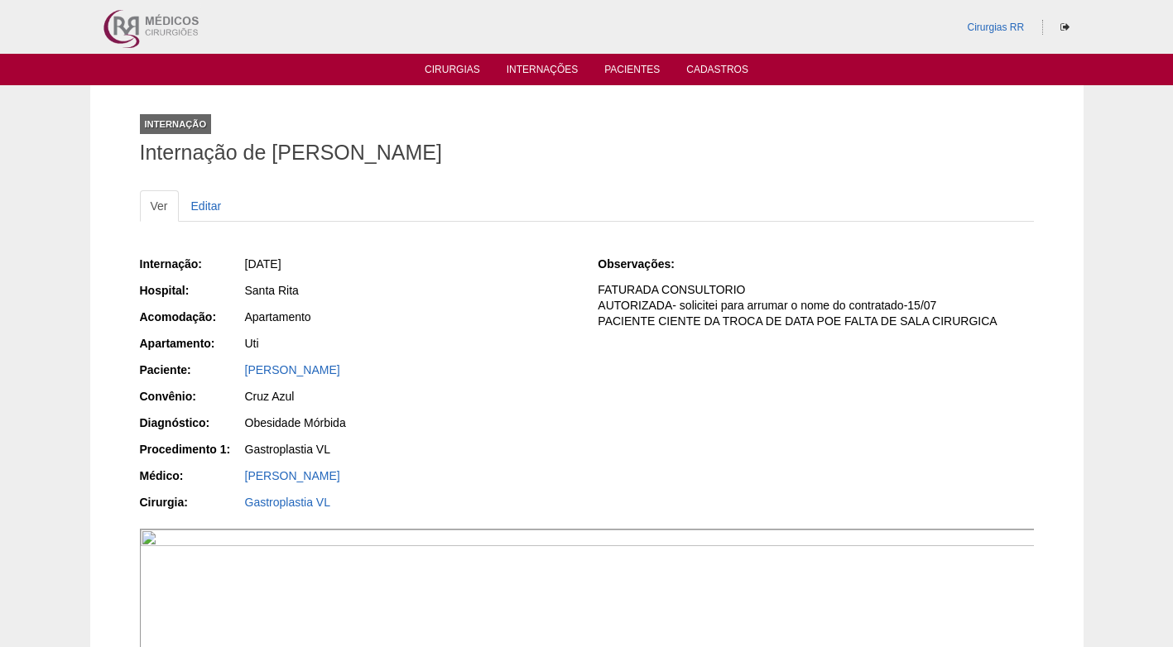
click at [471, 303] on div "Internação: [DATE] Hospital: [GEOGRAPHIC_DATA] Acomodação: Apartamento Apartame…" at bounding box center [357, 385] width 435 height 271
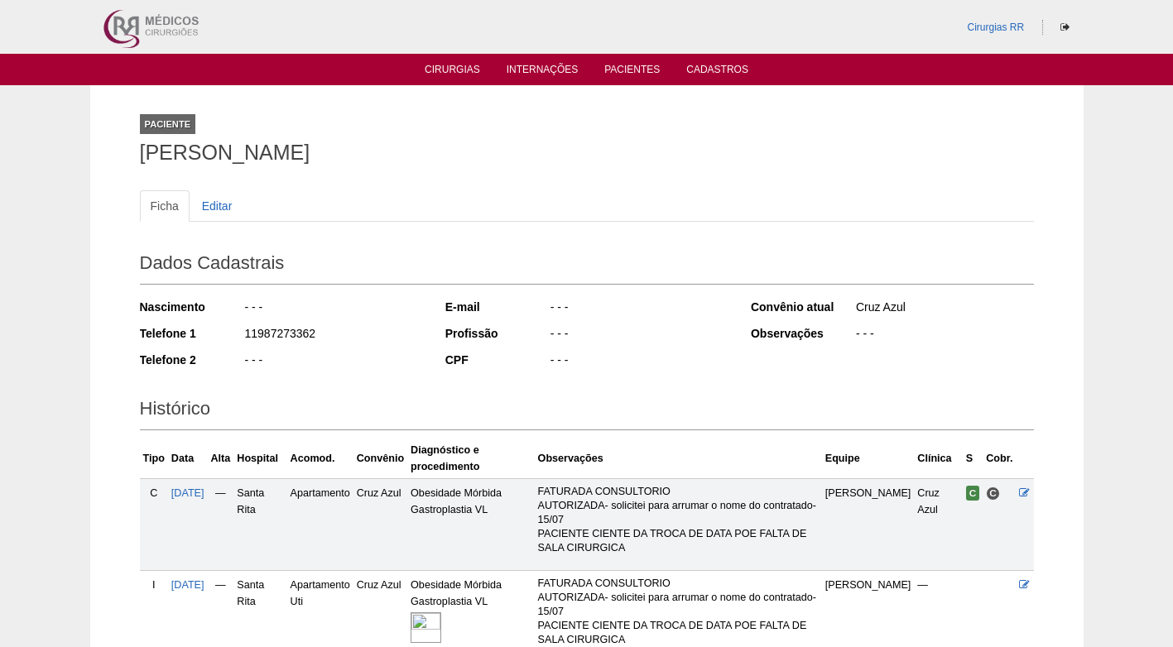
scroll to position [182, 0]
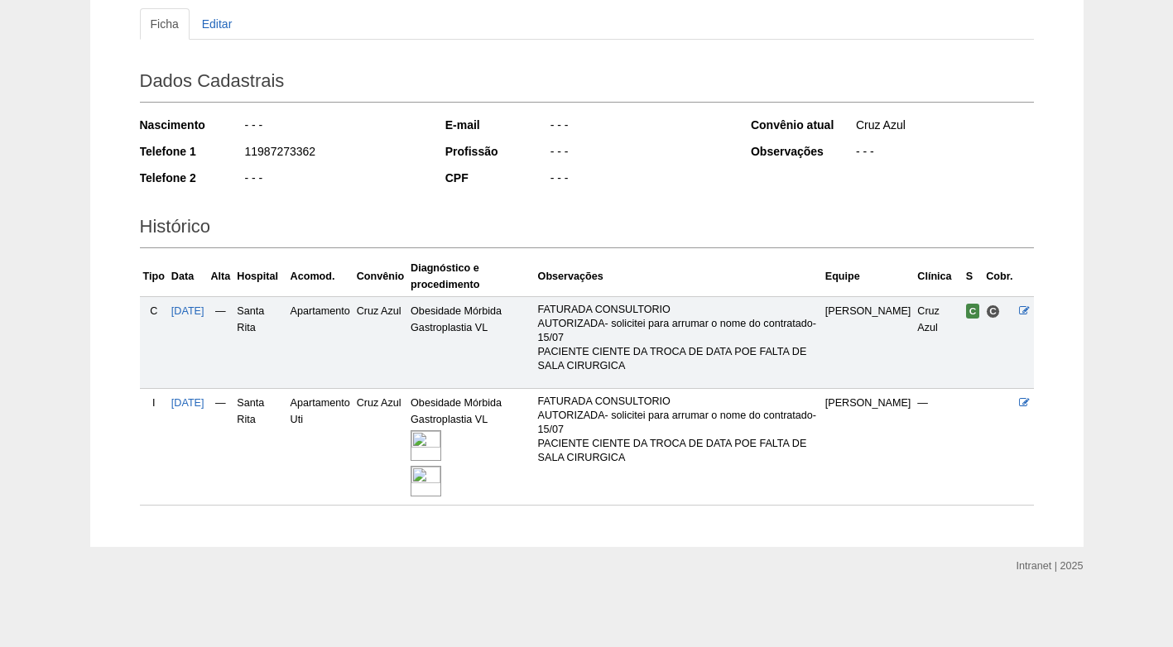
click at [439, 443] on img at bounding box center [426, 445] width 31 height 31
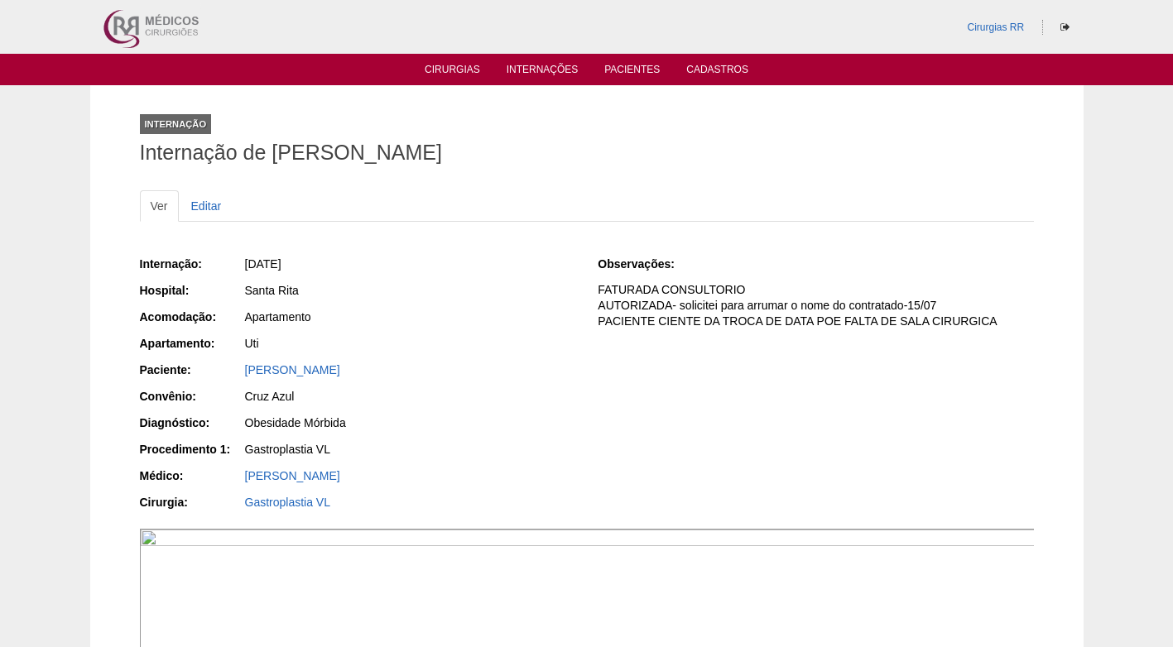
click at [469, 318] on div "Apartamento" at bounding box center [410, 317] width 330 height 17
click at [530, 315] on div "Apartamento" at bounding box center [410, 317] width 330 height 17
click at [497, 326] on div "Apartamento" at bounding box center [409, 319] width 332 height 21
click at [491, 366] on div "[PERSON_NAME]" at bounding box center [410, 370] width 330 height 17
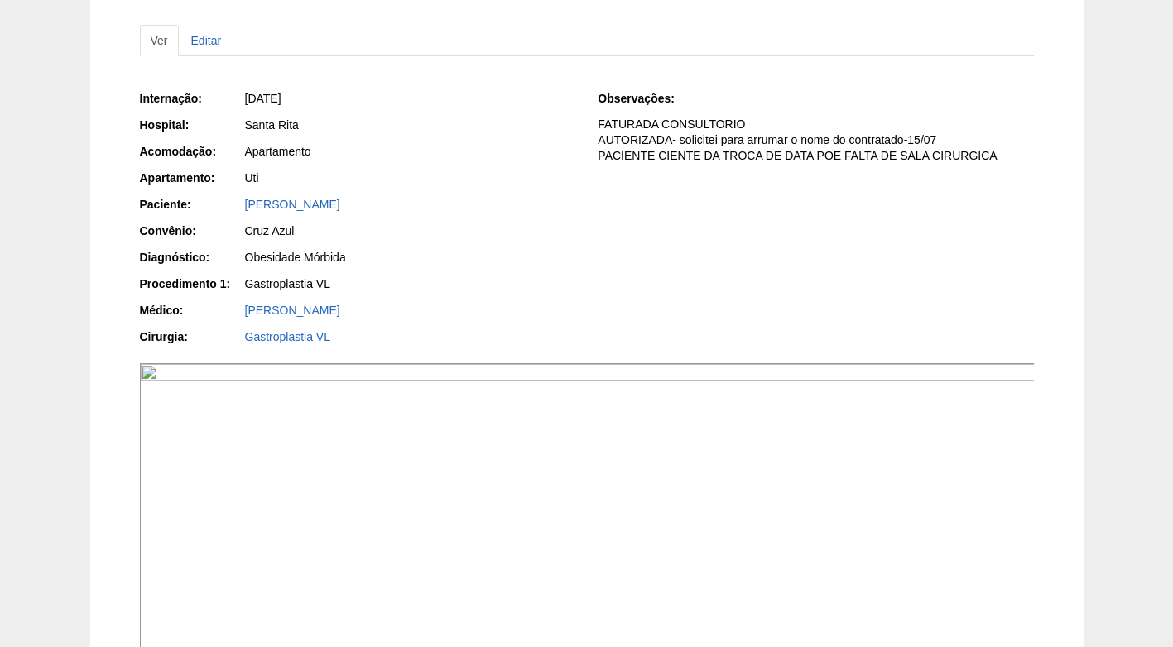
scroll to position [83, 0]
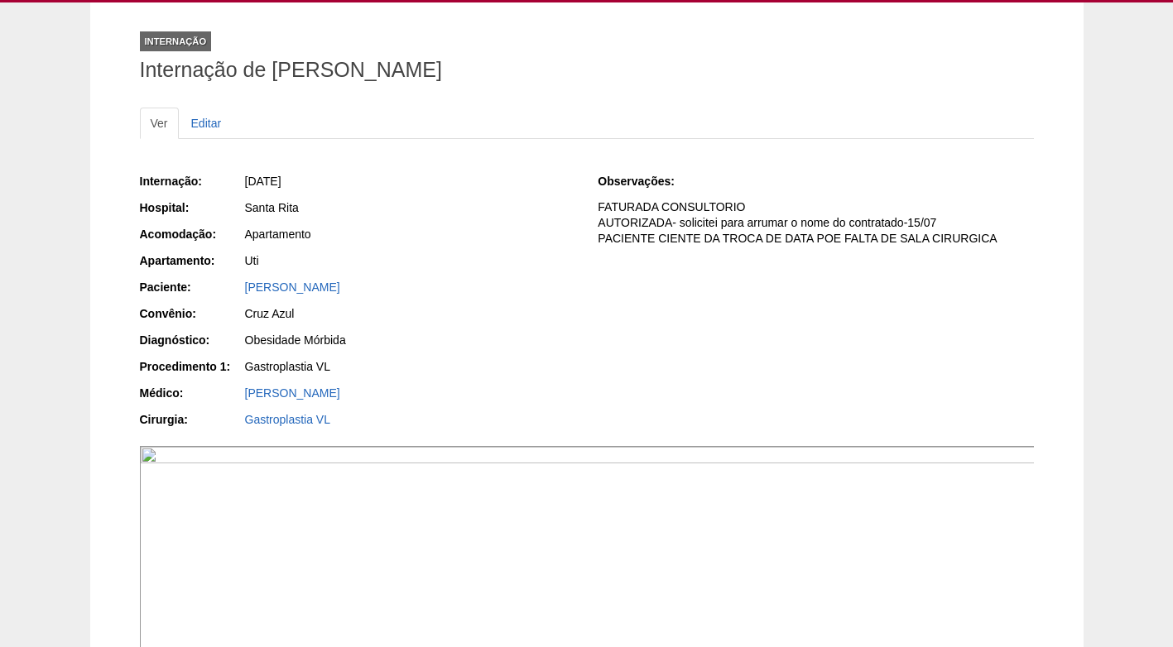
click at [523, 309] on div "Cruz Azul" at bounding box center [410, 313] width 330 height 17
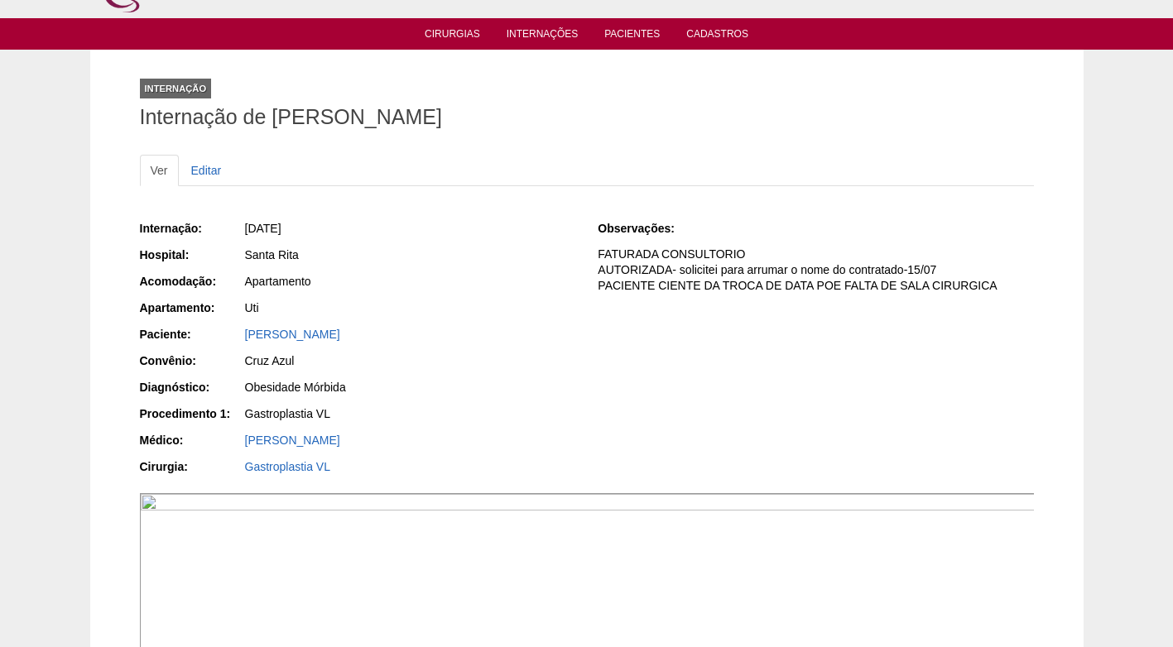
scroll to position [0, 0]
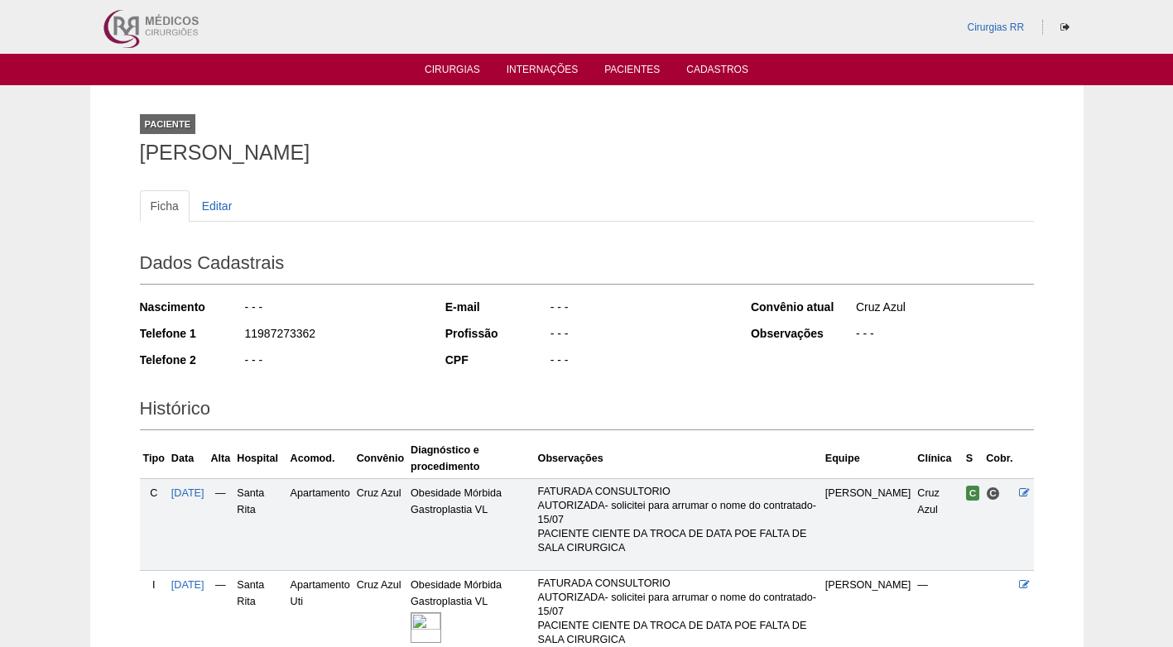
drag, startPoint x: 328, startPoint y: 337, endPoint x: 241, endPoint y: 335, distance: 86.9
click at [241, 335] on div "Telefone 1 11987273362" at bounding box center [281, 335] width 283 height 21
copy div "11987273362"
click at [341, 339] on div "11987273362" at bounding box center [333, 335] width 180 height 21
click at [363, 128] on div "Paciente [PERSON_NAME]" at bounding box center [587, 136] width 894 height 76
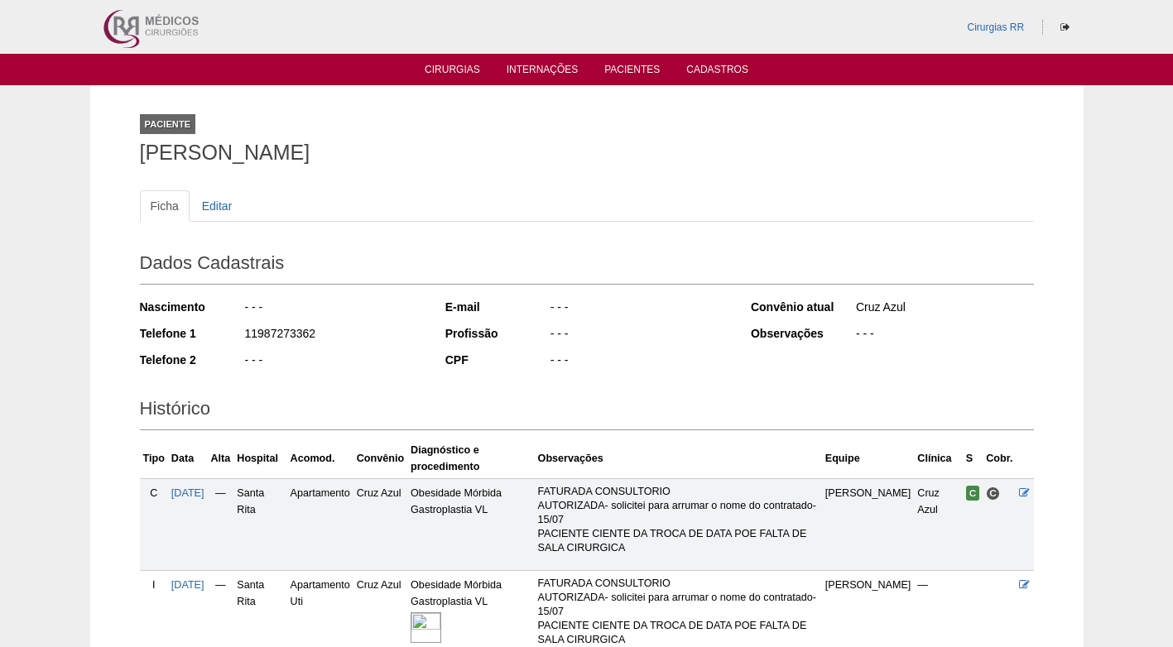
drag, startPoint x: 376, startPoint y: 344, endPoint x: 386, endPoint y: 339, distance: 11.1
click at [379, 343] on div "11987273362" at bounding box center [333, 335] width 180 height 21
click at [325, 370] on div "- - -" at bounding box center [333, 362] width 180 height 21
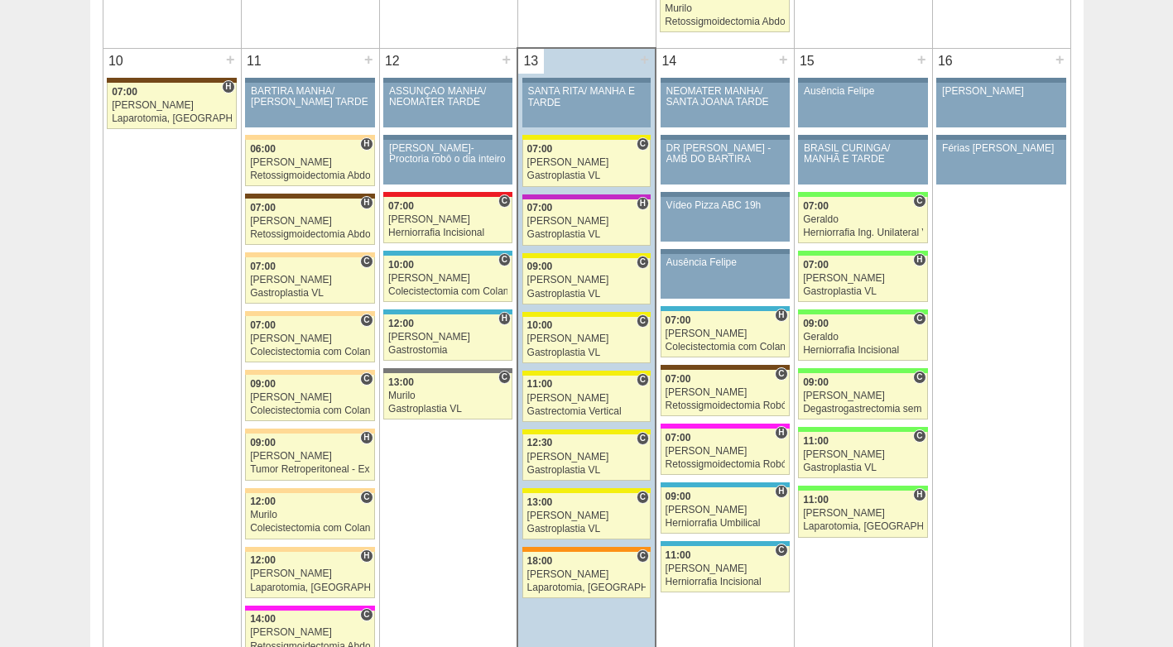
scroll to position [1904, 0]
click at [567, 525] on div "Gastroplastia VL" at bounding box center [586, 529] width 119 height 11
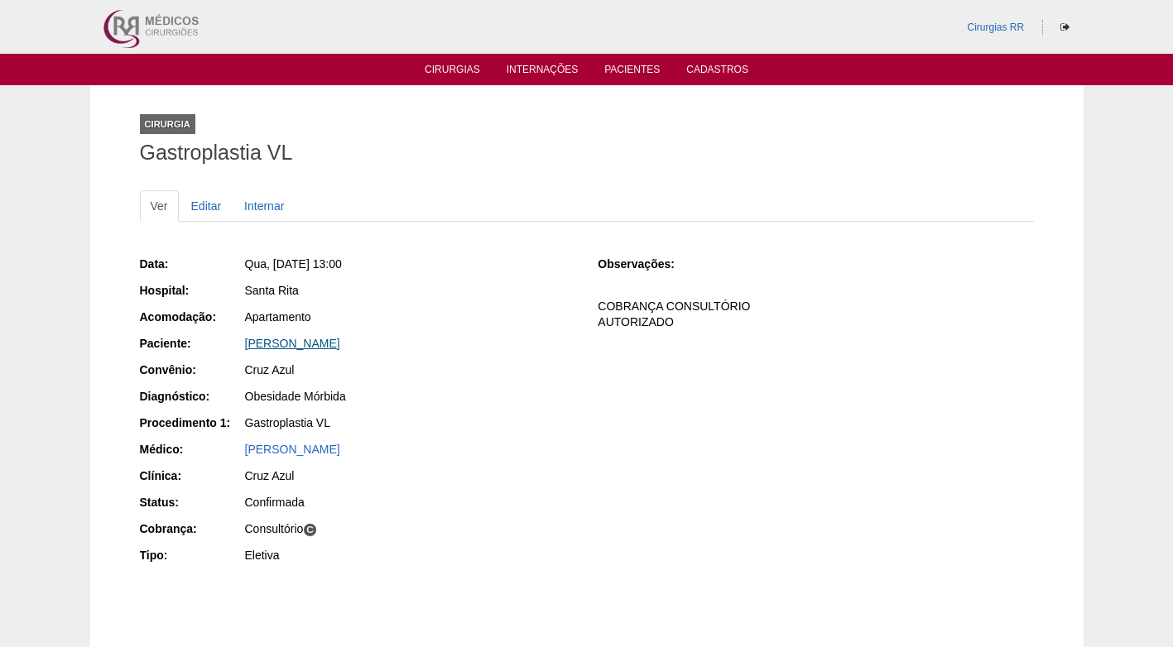
click at [333, 347] on link "Maria José Soares Veloso" at bounding box center [292, 343] width 95 height 13
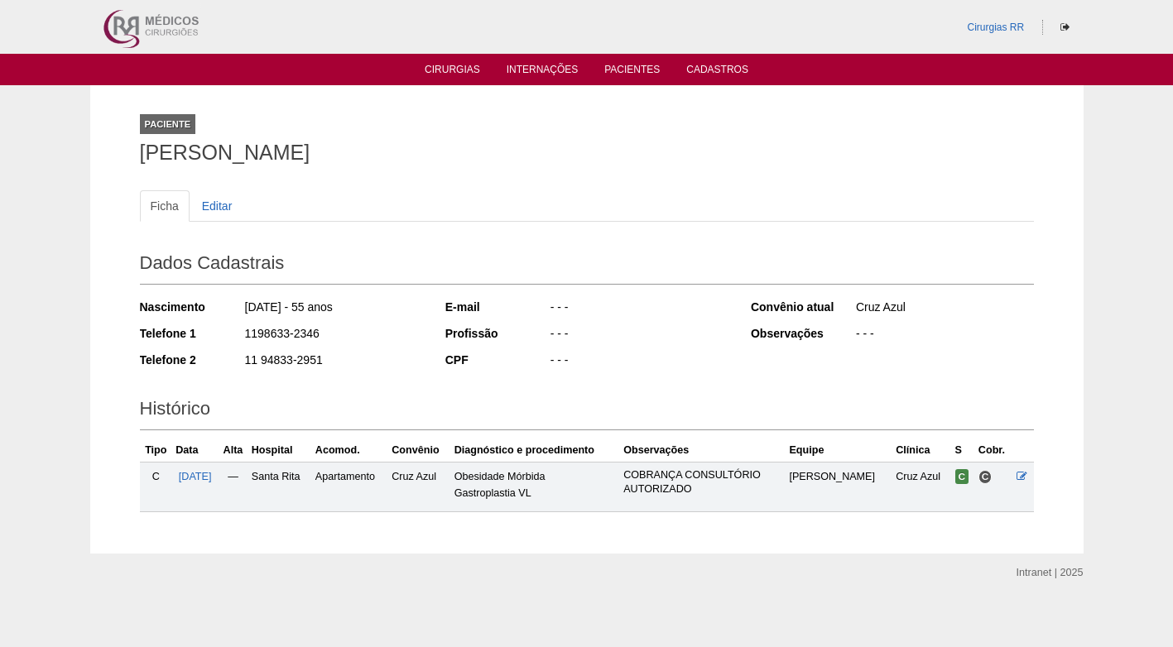
drag, startPoint x: 327, startPoint y: 334, endPoint x: 243, endPoint y: 340, distance: 84.7
click at [243, 340] on div "Telefone 1 1198633-2346" at bounding box center [281, 335] width 283 height 21
copy div "1198633-2346"
click at [408, 343] on div "1198633-2346" at bounding box center [333, 335] width 180 height 21
click at [265, 132] on div "Paciente Maria José Soares Veloso" at bounding box center [587, 136] width 894 height 76
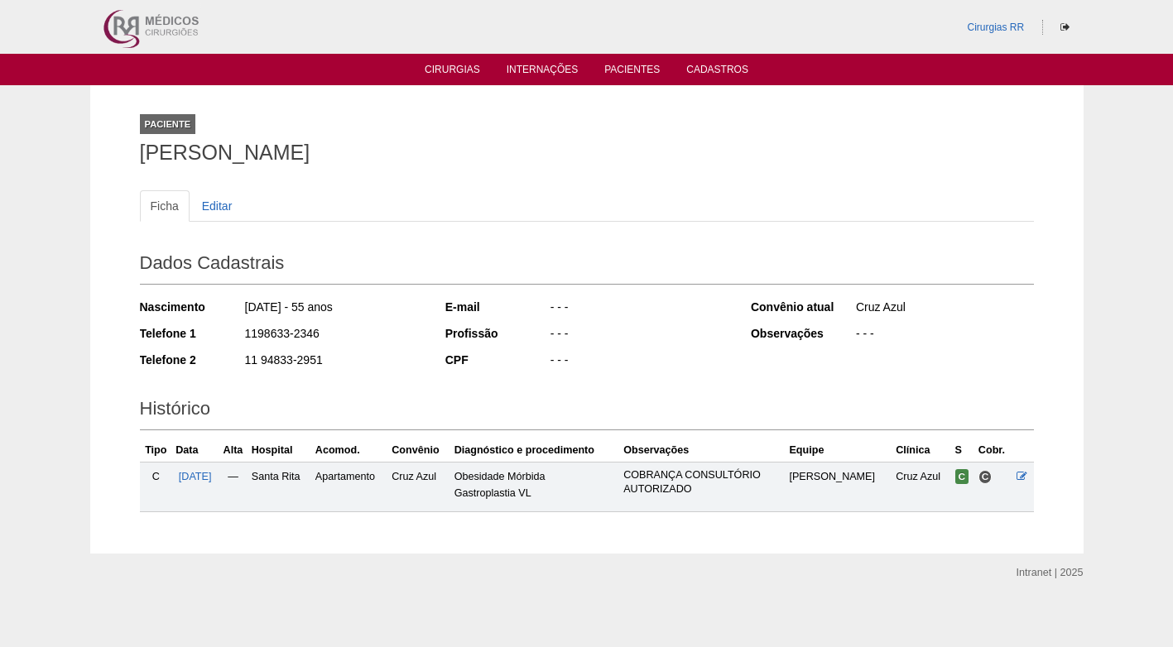
drag, startPoint x: 383, startPoint y: 154, endPoint x: 142, endPoint y: 155, distance: 240.8
click at [142, 155] on h1 "Maria José Soares Veloso" at bounding box center [587, 152] width 894 height 21
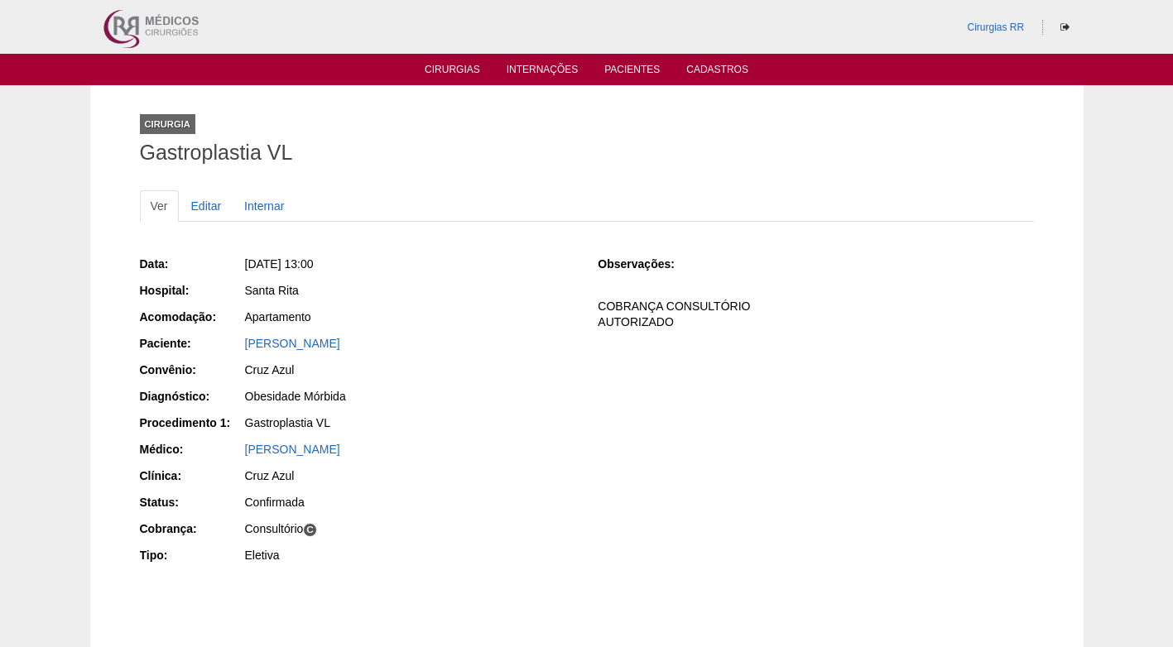
drag, startPoint x: 394, startPoint y: 341, endPoint x: 235, endPoint y: 340, distance: 158.9
click at [235, 340] on div "Paciente: [PERSON_NAME]" at bounding box center [357, 345] width 435 height 21
copy div "Paciente: Maria José Soares Veloso"
click at [463, 309] on div "Apartamento" at bounding box center [410, 317] width 330 height 17
drag, startPoint x: 404, startPoint y: 348, endPoint x: 214, endPoint y: 340, distance: 189.7
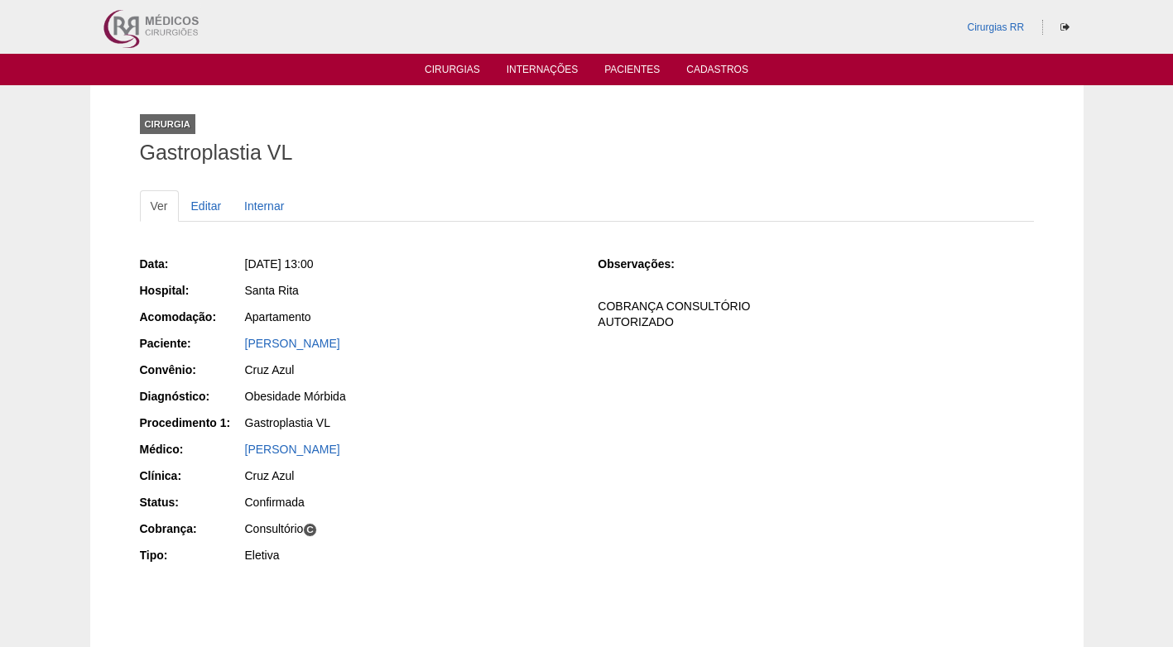
click at [214, 340] on div "Paciente: Maria José Soares Veloso" at bounding box center [357, 345] width 435 height 21
copy div "Paciente: Maria José Soares Veloso"
click at [492, 309] on div "Apartamento" at bounding box center [410, 317] width 330 height 17
click at [394, 182] on div "Ver Editar Internar Data: Qua, 13/08/2025 - 13:00 Hospital: Santa Rita Acomodaç…" at bounding box center [587, 397] width 894 height 446
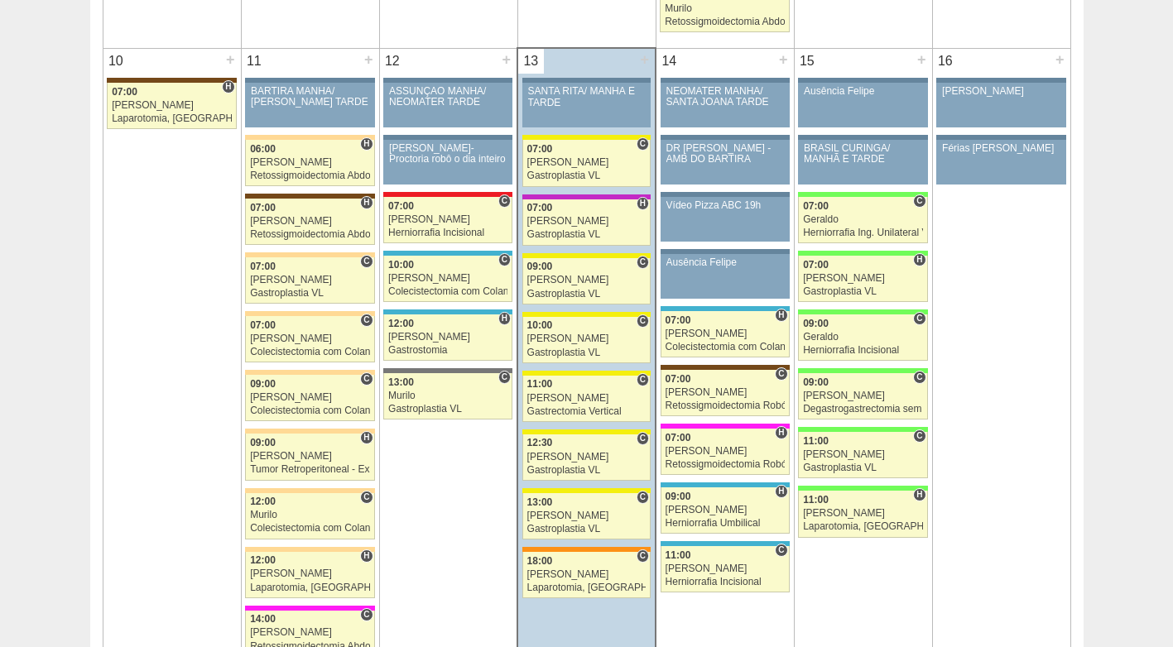
scroll to position [1904, 0]
click at [568, 594] on link "88303 [PERSON_NAME] C 18:00 [PERSON_NAME] Laparotomia, [GEOGRAPHIC_DATA], Drena…" at bounding box center [586, 575] width 128 height 46
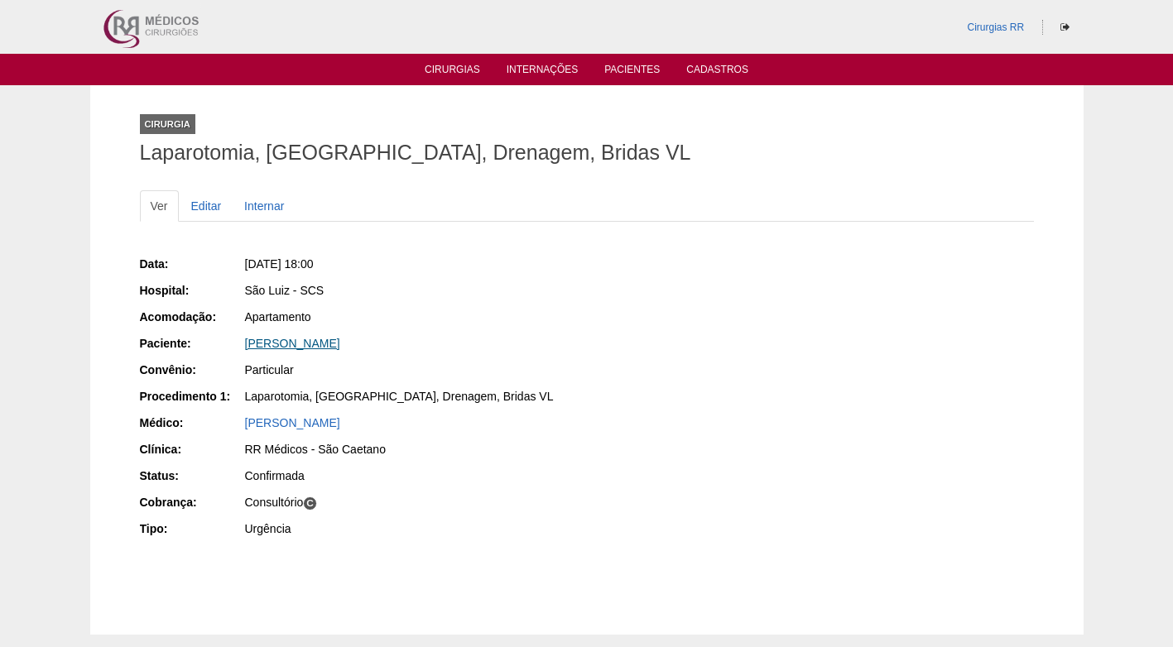
click at [297, 345] on link "[PERSON_NAME]" at bounding box center [292, 343] width 95 height 13
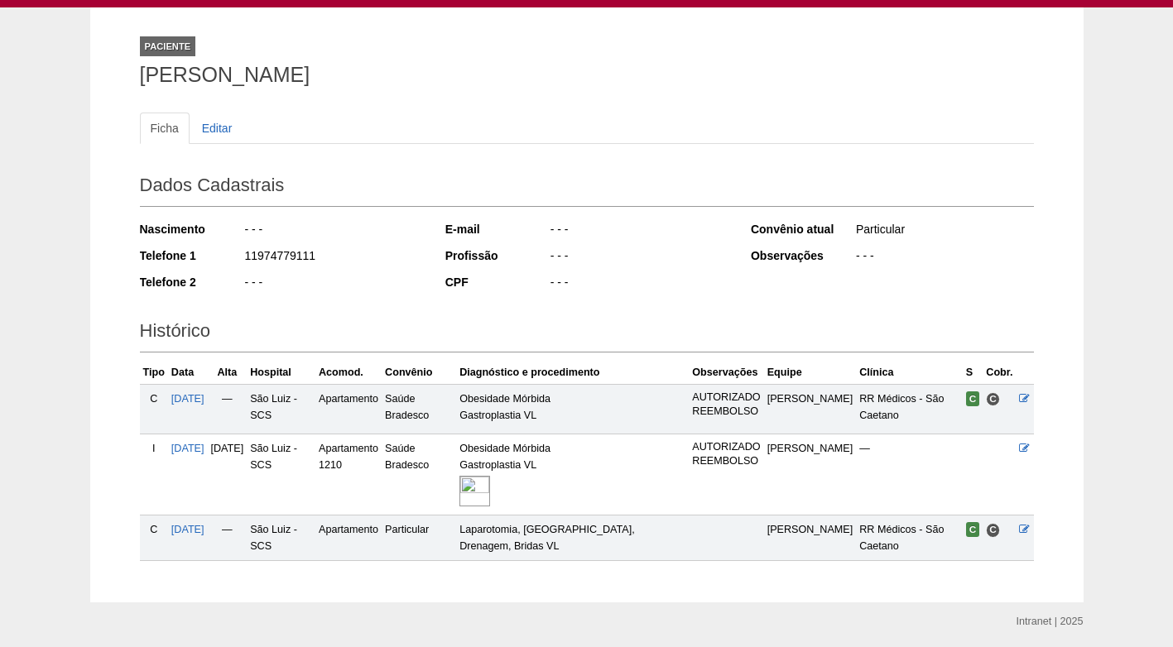
scroll to position [50, 0]
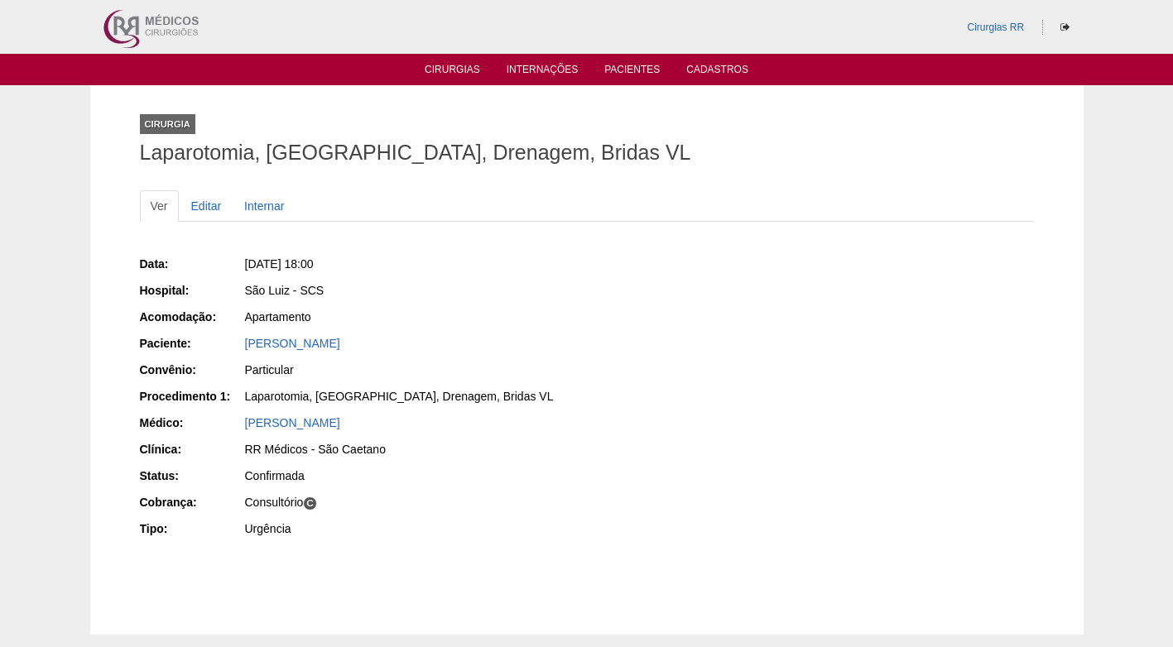
drag, startPoint x: 390, startPoint y: 346, endPoint x: 246, endPoint y: 352, distance: 144.1
click at [246, 352] on div "[PERSON_NAME]" at bounding box center [409, 345] width 332 height 21
copy link "[PERSON_NAME]"
click at [526, 343] on div "[PERSON_NAME]" at bounding box center [410, 343] width 330 height 17
click at [518, 319] on div "Apartamento" at bounding box center [410, 317] width 330 height 17
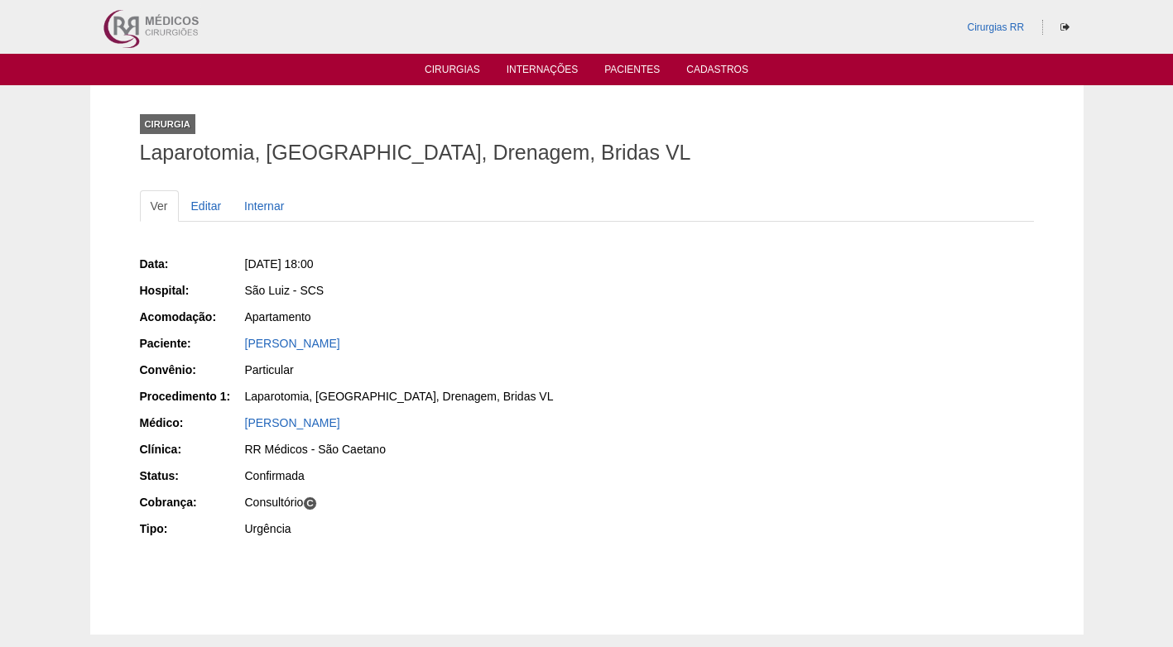
drag, startPoint x: 620, startPoint y: 281, endPoint x: 601, endPoint y: 269, distance: 22.7
click at [614, 280] on div "Data: [DATE] 18:00 Hospital: [GEOGRAPHIC_DATA] Acomodação: Apartamento Paciente…" at bounding box center [587, 398] width 894 height 297
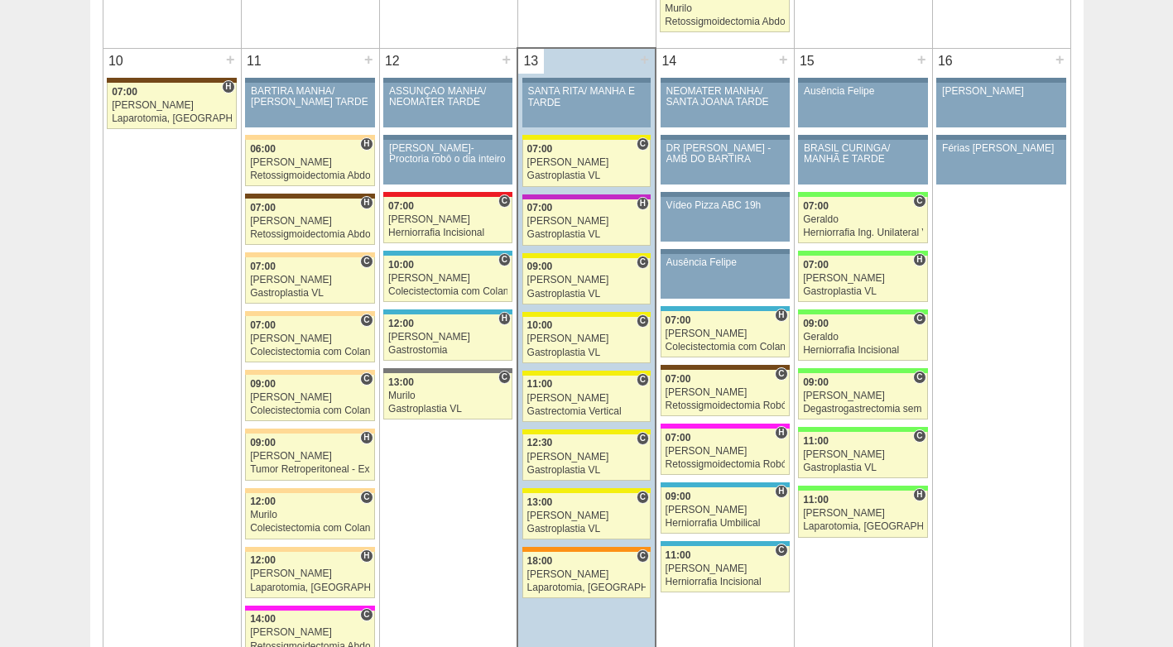
scroll to position [1904, 0]
